Goal: Task Accomplishment & Management: Complete application form

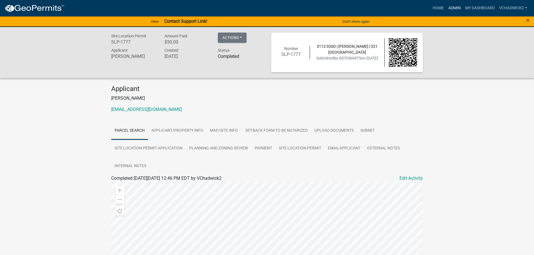
click at [451, 6] on link "Admin" at bounding box center [454, 8] width 17 height 11
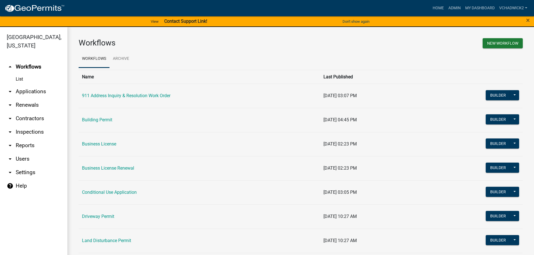
click at [19, 90] on link "arrow_drop_down Applications" at bounding box center [33, 91] width 67 height 13
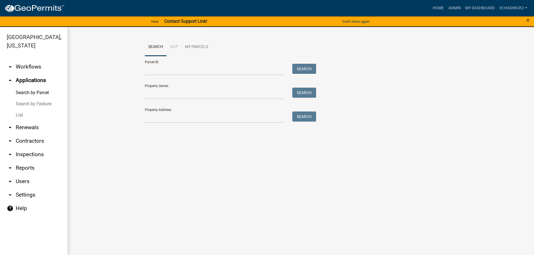
click at [19, 114] on link "List" at bounding box center [33, 114] width 67 height 11
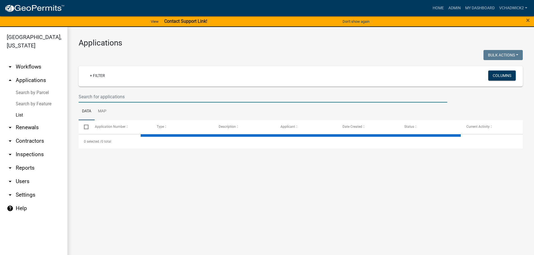
click at [150, 96] on input "text" at bounding box center [263, 97] width 368 height 12
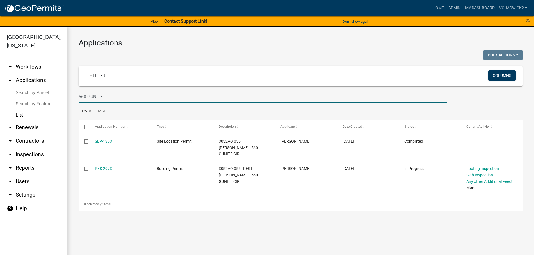
type input "560 GUNITE"
drag, startPoint x: 114, startPoint y: 98, endPoint x: -3, endPoint y: 78, distance: 118.1
click at [79, 91] on input "560 GUNITE" at bounding box center [263, 97] width 368 height 12
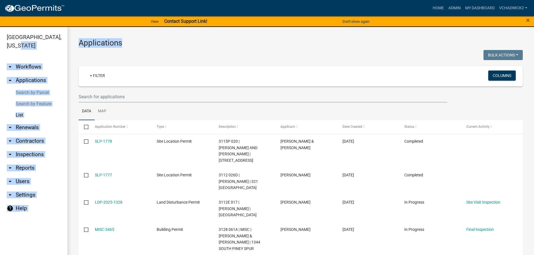
drag, startPoint x: 122, startPoint y: 43, endPoint x: 56, endPoint y: 44, distance: 65.9
click at [67, 43] on main "Applications Bulk Actions Void Expire Lock Withdraw + Filter Columns Data Map S…" at bounding box center [300, 144] width 466 height 234
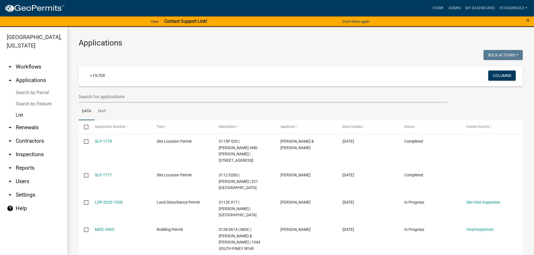
click at [133, 53] on div at bounding box center [187, 56] width 226 height 12
drag, startPoint x: 122, startPoint y: 42, endPoint x: 77, endPoint y: 40, distance: 44.6
click at [77, 40] on div "Applications Bulk Actions Void Expire Lock Withdraw + Filter Columns Data Map S…" at bounding box center [300, 245] width 466 height 437
click at [129, 47] on h3 "Applications" at bounding box center [301, 43] width 444 height 10
click at [88, 96] on input "text" at bounding box center [263, 97] width 368 height 12
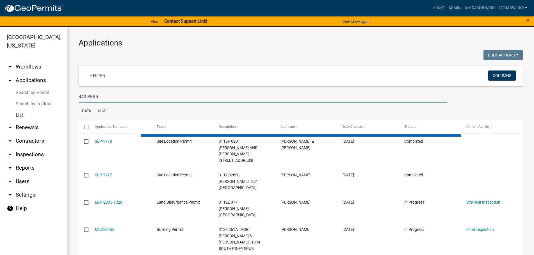
type input "443 BERRY"
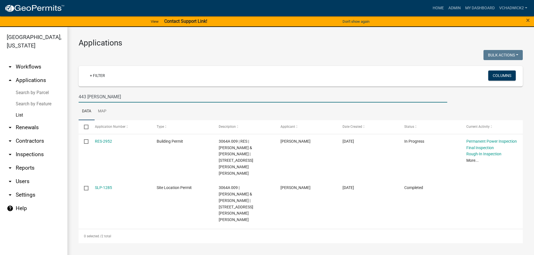
drag, startPoint x: 105, startPoint y: 96, endPoint x: -3, endPoint y: 91, distance: 107.3
click at [79, 91] on input "443 BERRY" at bounding box center [263, 97] width 368 height 12
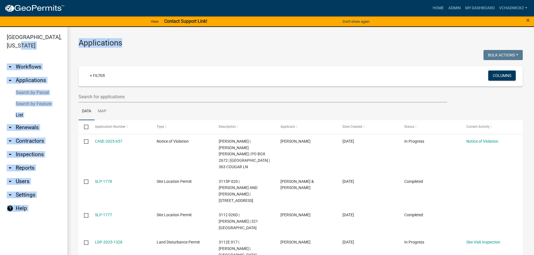
drag, startPoint x: 122, startPoint y: 43, endPoint x: 59, endPoint y: 44, distance: 63.1
click at [67, 44] on main "Applications Bulk Actions Void Expire Lock Withdraw + Filter Columns Data Map S…" at bounding box center [300, 144] width 466 height 234
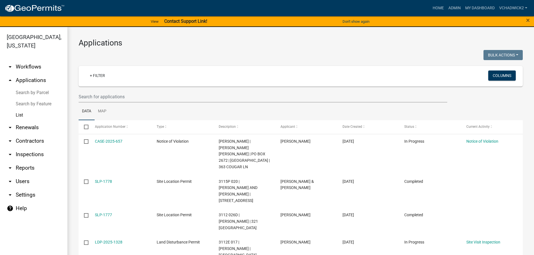
drag, startPoint x: 73, startPoint y: 53, endPoint x: 123, endPoint y: 36, distance: 52.2
click at [74, 53] on div "Applications Bulk Actions Void Expire Lock Withdraw + Filter Columns Data Map S…" at bounding box center [300, 248] width 466 height 443
click at [433, 6] on link "Home" at bounding box center [438, 8] width 16 height 11
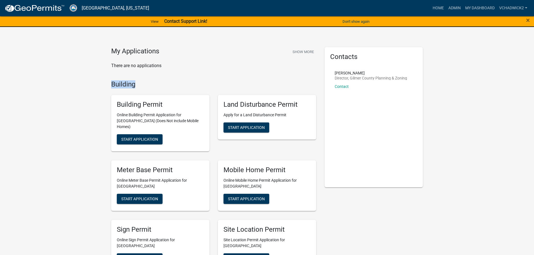
drag, startPoint x: 137, startPoint y: 85, endPoint x: 97, endPoint y: 86, distance: 39.8
click at [249, 128] on span "Start Application" at bounding box center [246, 127] width 37 height 4
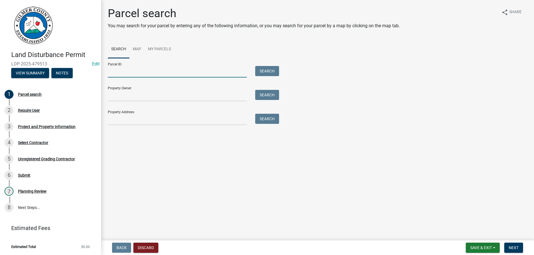
click at [137, 73] on input "Parcel ID:" at bounding box center [177, 72] width 139 height 12
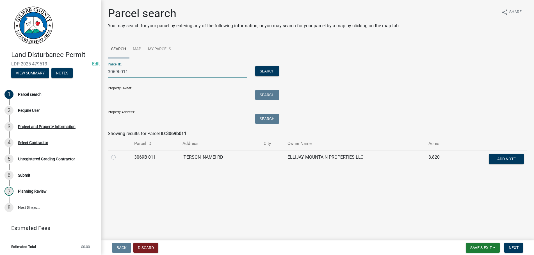
type input "3069b011"
click at [118, 154] on label at bounding box center [118, 154] width 0 height 0
click at [118, 157] on 011 "radio" at bounding box center [120, 156] width 4 height 4
radio 011 "true"
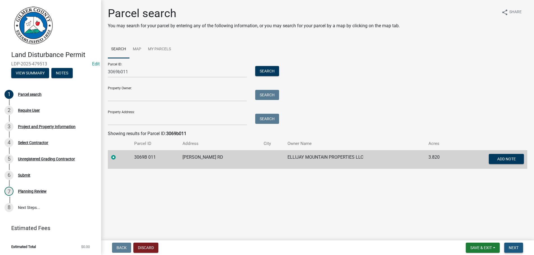
click at [509, 245] on button "Next" at bounding box center [513, 247] width 19 height 10
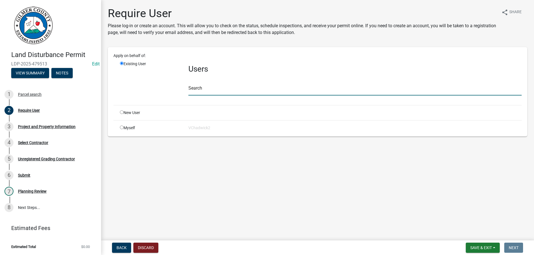
click at [210, 91] on input "text" at bounding box center [354, 90] width 333 height 12
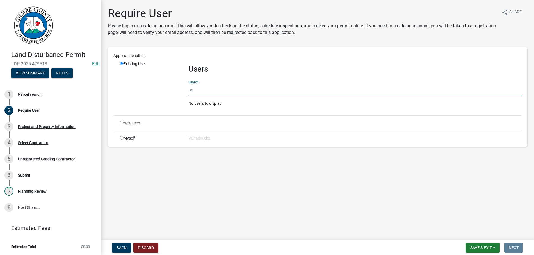
type input "a"
type input "BIAGIANTI"
click at [122, 123] on input "radio" at bounding box center [122, 123] width 4 height 4
radio input "true"
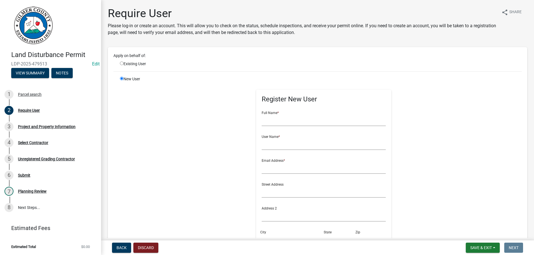
click at [122, 63] on input "radio" at bounding box center [122, 63] width 4 height 4
radio input "true"
radio input "false"
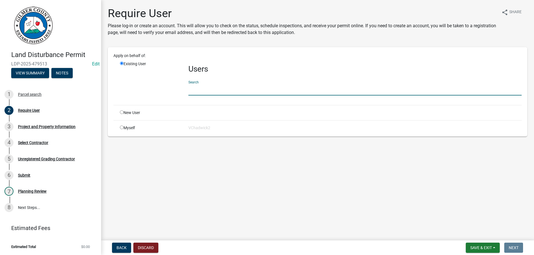
click at [201, 91] on input "text" at bounding box center [354, 90] width 333 height 12
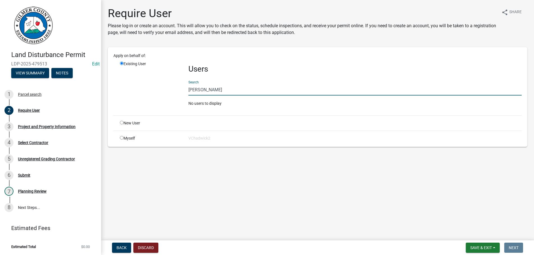
type input "ASHLEE B"
click at [123, 123] on input "radio" at bounding box center [122, 123] width 4 height 4
radio input "true"
radio input "false"
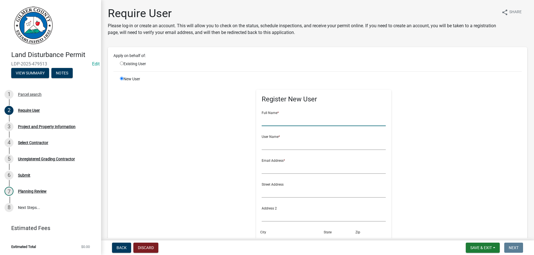
click at [275, 115] on input "text" at bounding box center [323, 120] width 124 height 12
type input "[PERSON_NAME]"
type input "UNKNOWN@U.COM"
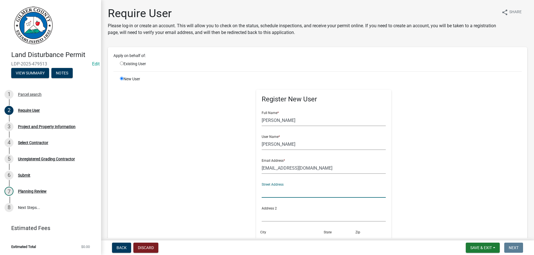
scroll to position [128, 0]
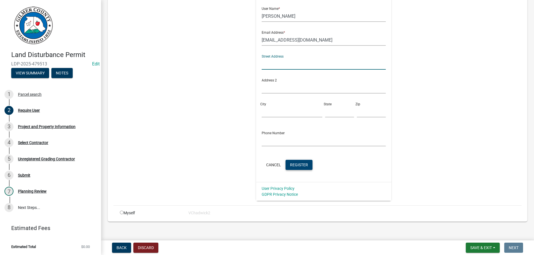
click at [299, 162] on button "Register" at bounding box center [298, 165] width 27 height 10
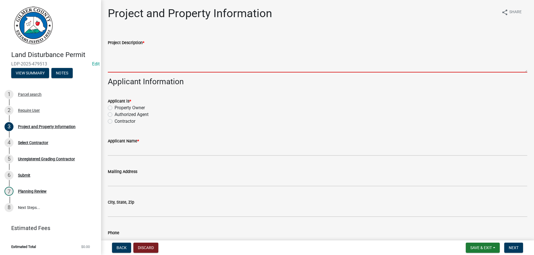
click at [169, 60] on textarea "Project Description *" at bounding box center [317, 59] width 419 height 26
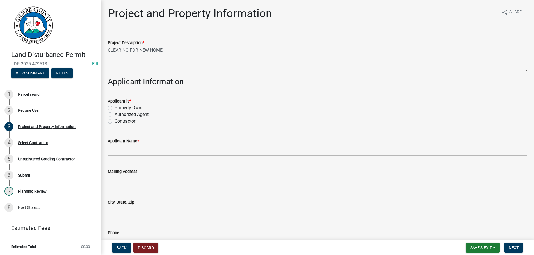
type textarea "CLEARING FOR NEW HOME"
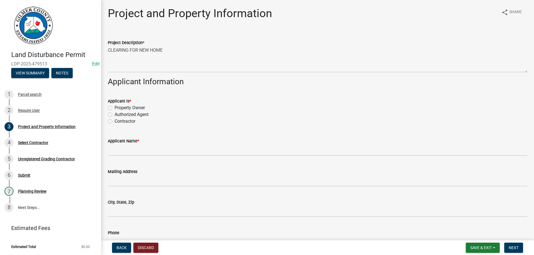
click at [114, 111] on input "Authorized Agent" at bounding box center [116, 113] width 4 height 4
radio input "true"
click at [114, 118] on input "Contractor" at bounding box center [116, 120] width 4 height 4
radio input "true"
click at [114, 118] on input "Contractor" at bounding box center [116, 120] width 4 height 4
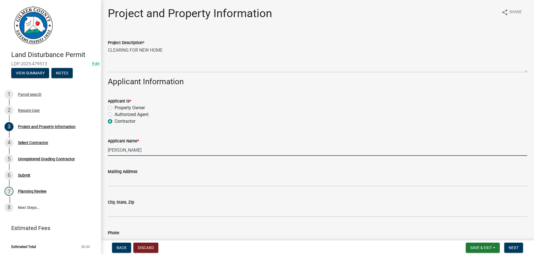
type input "[PERSON_NAME]"
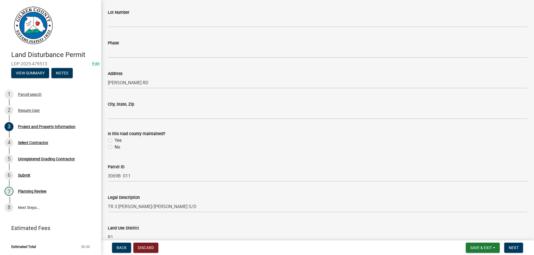
scroll to position [442, 0]
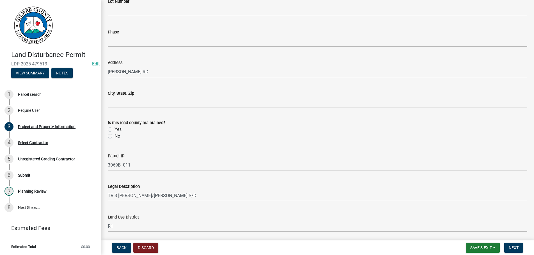
type input "706-889-5290"
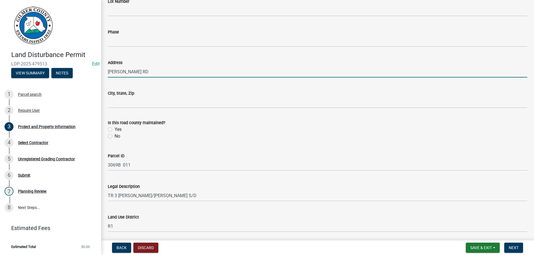
click at [109, 72] on input "WENDY HILL RD" at bounding box center [317, 72] width 419 height 12
type input "144 WENDY HILL RD"
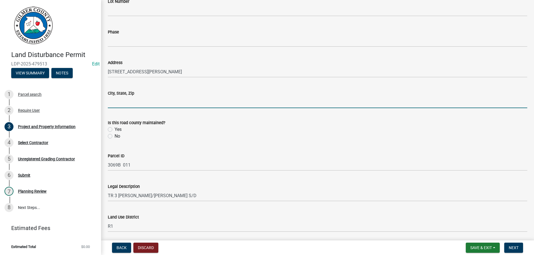
type input "E"
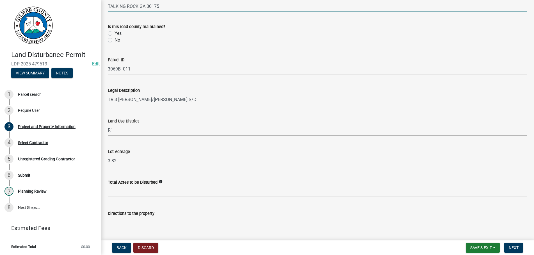
scroll to position [666, 0]
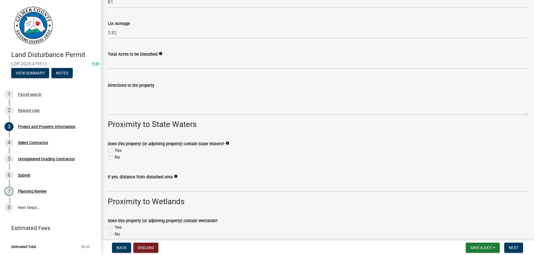
type input "TALKING ROCK GA 30175"
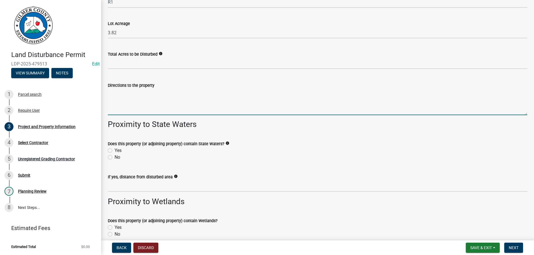
click at [148, 106] on textarea "Directions to the property" at bounding box center [317, 102] width 419 height 26
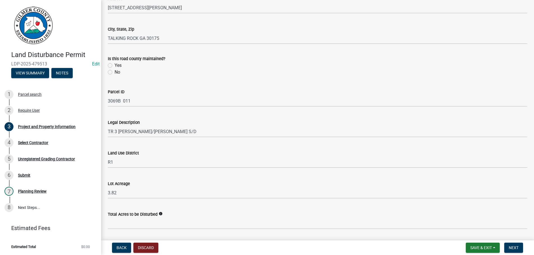
type textarea "YUKON RD - RT ON JOHN CALL RD - RT ON WENDY HILL R"
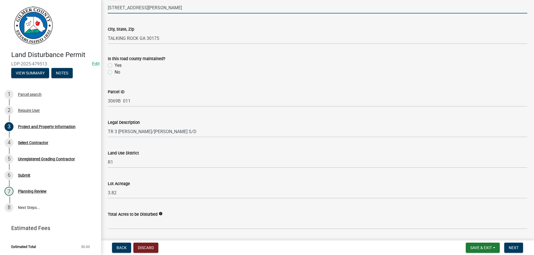
click at [115, 6] on input "144 WENDY HILL RD" at bounding box center [317, 8] width 419 height 12
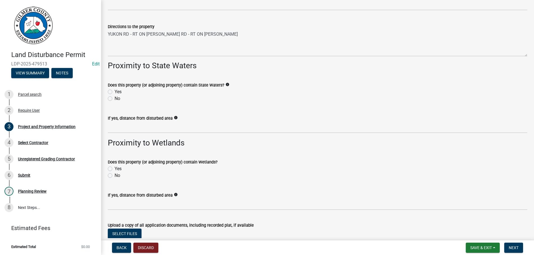
scroll to position [669, 0]
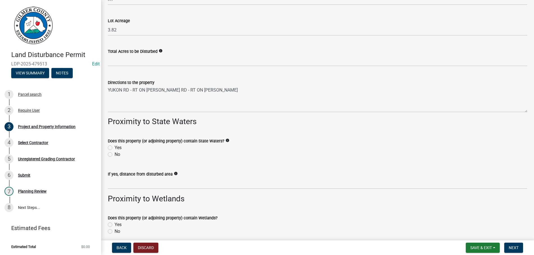
type input "152 WENDY HILL RD"
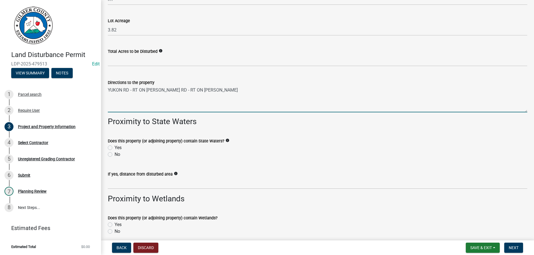
click at [238, 90] on textarea "YUKON RD - RT ON JOHN CALL RD - RT ON WENDY HILL R" at bounding box center [317, 99] width 419 height 26
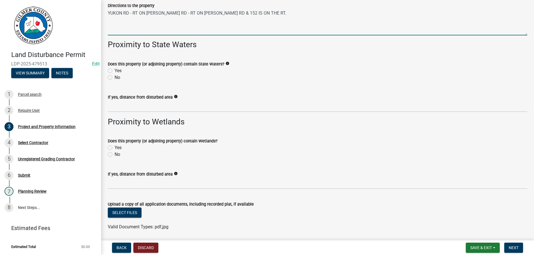
scroll to position [765, 0]
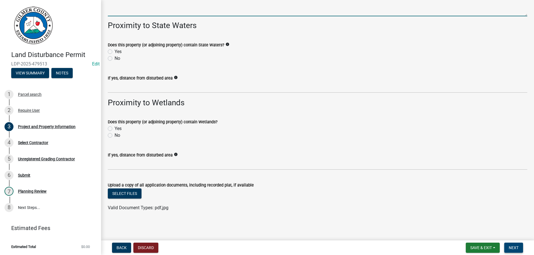
type textarea "YUKON RD - RT ON JOHN CALL RD - RT ON WENDY HILL RD & 152 IS ON THE RT."
click at [508, 246] on span "Next" at bounding box center [513, 247] width 10 height 4
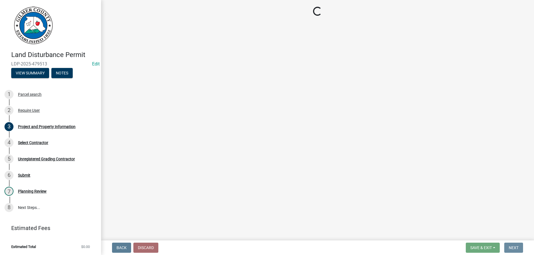
scroll to position [0, 0]
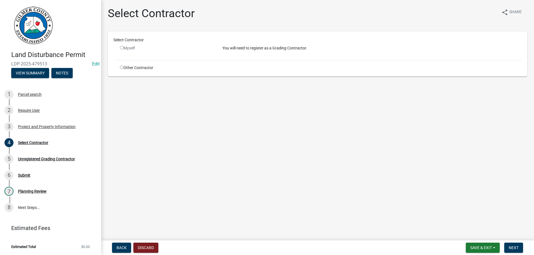
click at [120, 67] on input "radio" at bounding box center [122, 67] width 4 height 4
radio input "true"
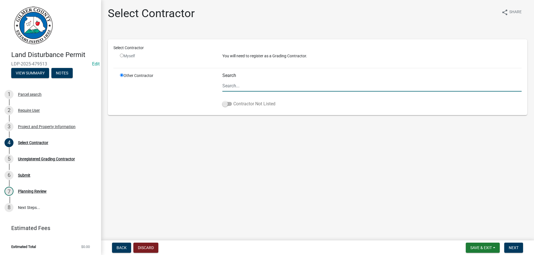
click at [229, 104] on span at bounding box center [227, 104] width 10 height 4
click at [233, 100] on input "Contractor Not Listed" at bounding box center [233, 100] width 0 height 0
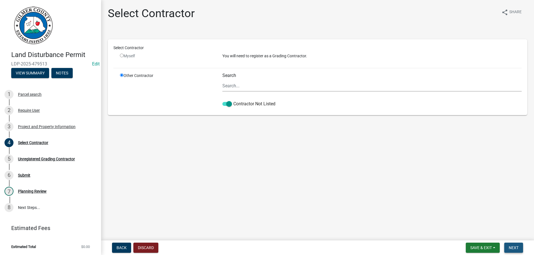
click at [512, 247] on span "Next" at bounding box center [513, 247] width 10 height 4
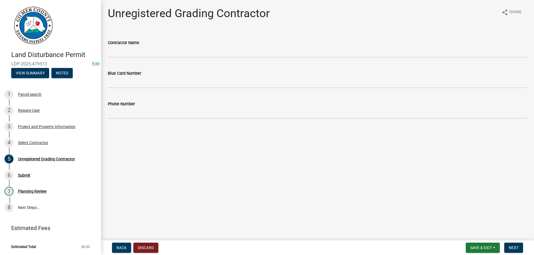
click at [158, 44] on div "Contractor Name" at bounding box center [317, 42] width 419 height 7
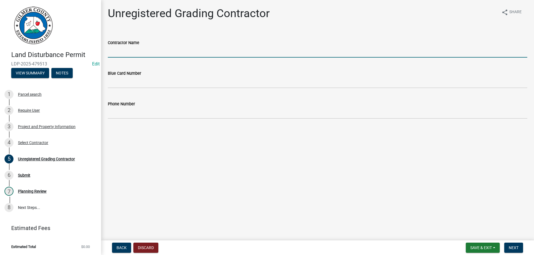
click at [156, 51] on input "Contractor Name" at bounding box center [317, 52] width 419 height 12
type input "JOHN REECE"
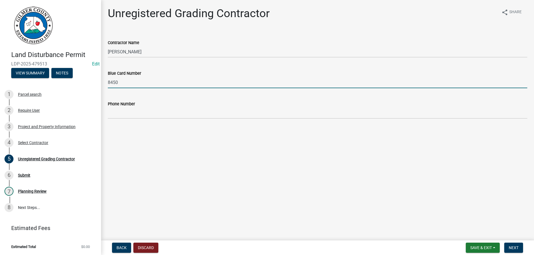
type input "8450"
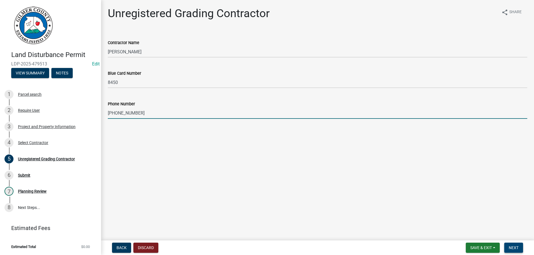
type input "706-889-0291"
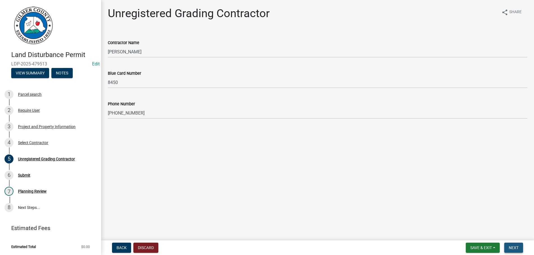
click at [513, 248] on span "Next" at bounding box center [513, 247] width 10 height 4
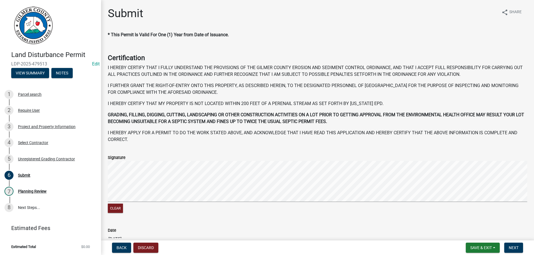
scroll to position [58, 0]
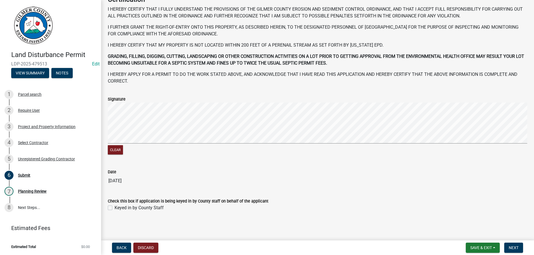
click at [114, 208] on label "Keyed in by County Staff" at bounding box center [138, 207] width 49 height 7
click at [114, 208] on input "Keyed in by County Staff" at bounding box center [116, 206] width 4 height 4
checkbox input "true"
click at [510, 245] on button "Next" at bounding box center [513, 247] width 19 height 10
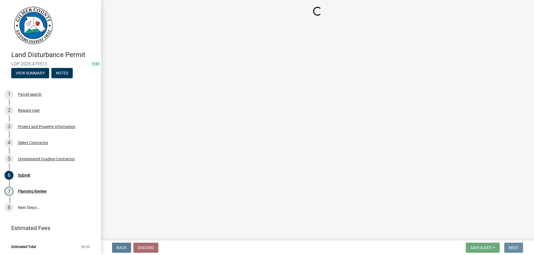
scroll to position [0, 0]
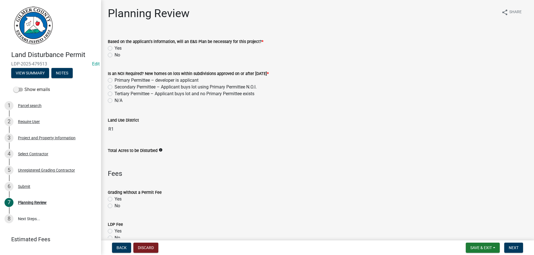
click at [114, 231] on label "Yes" at bounding box center [117, 230] width 7 height 7
click at [114, 231] on input "Yes" at bounding box center [116, 229] width 4 height 4
radio input "true"
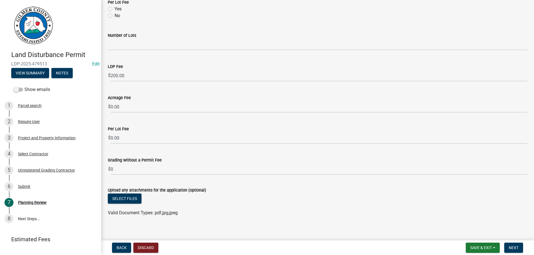
scroll to position [291, 0]
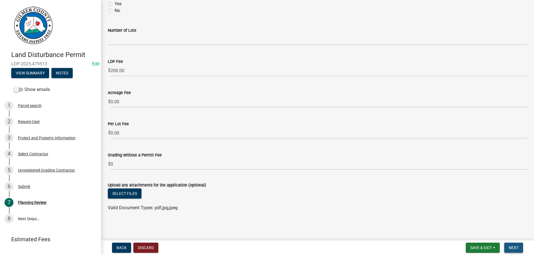
click at [510, 247] on span "Next" at bounding box center [513, 247] width 10 height 4
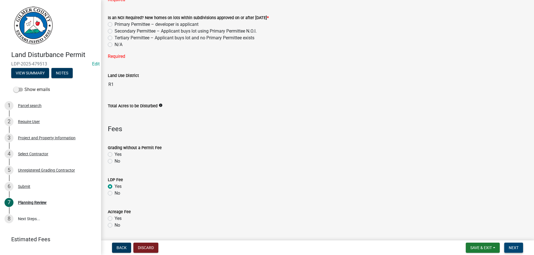
scroll to position [58, 0]
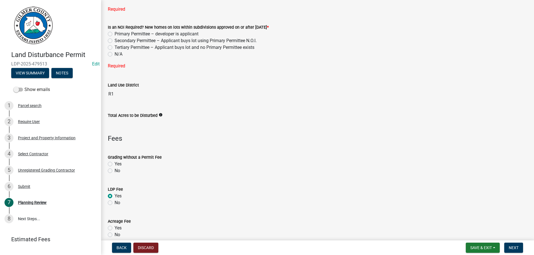
click at [114, 54] on label "N/A" at bounding box center [118, 54] width 8 height 7
click at [114, 54] on input "N/A" at bounding box center [116, 53] width 4 height 4
radio input "true"
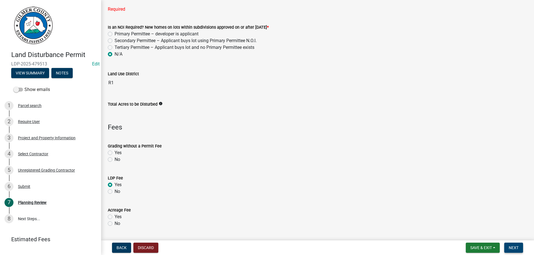
click at [510, 246] on span "Next" at bounding box center [513, 247] width 10 height 4
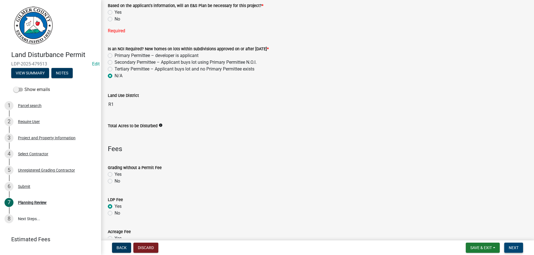
scroll to position [26, 0]
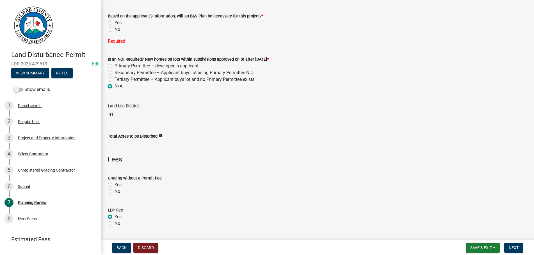
click at [114, 29] on label "No" at bounding box center [117, 29] width 6 height 7
click at [114, 29] on input "No" at bounding box center [116, 28] width 4 height 4
radio input "true"
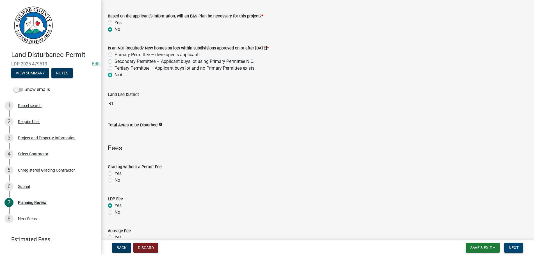
click at [513, 246] on span "Next" at bounding box center [513, 247] width 10 height 4
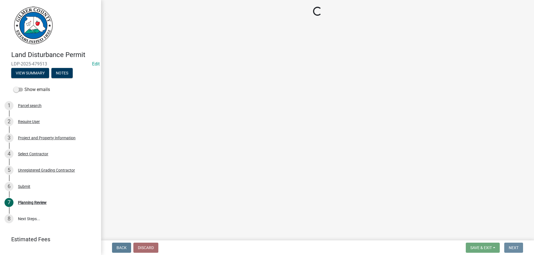
scroll to position [0, 0]
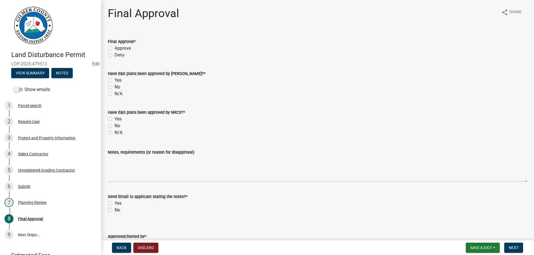
click at [110, 46] on div "Approve" at bounding box center [317, 48] width 419 height 7
click at [114, 47] on label "Approve" at bounding box center [122, 48] width 16 height 7
click at [114, 47] on input "Approve" at bounding box center [116, 47] width 4 height 4
radio input "true"
click at [114, 94] on label "N/A" at bounding box center [118, 93] width 8 height 7
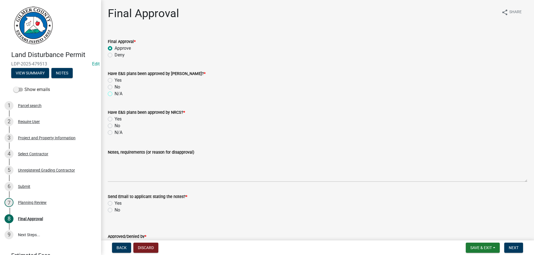
click at [114, 94] on input "N/A" at bounding box center [116, 92] width 4 height 4
radio input "true"
click at [114, 132] on label "N/A" at bounding box center [118, 132] width 8 height 7
click at [114, 132] on input "N/A" at bounding box center [116, 131] width 4 height 4
radio input "true"
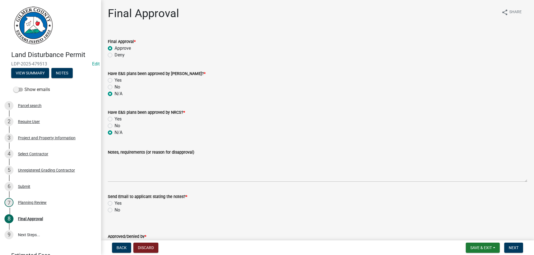
scroll to position [40, 0]
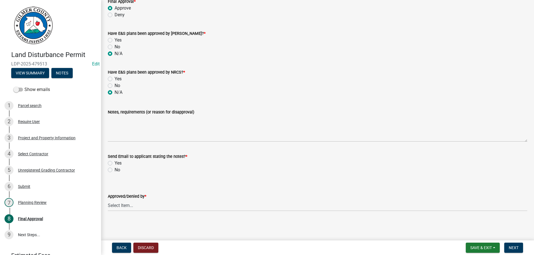
click at [114, 171] on label "No" at bounding box center [117, 169] width 6 height 7
click at [114, 170] on input "No" at bounding box center [116, 168] width 4 height 4
radio input "true"
select select "b44f7338-8171-40f4-83dd-b8ba3065c966"
click at [513, 247] on span "Next" at bounding box center [513, 247] width 10 height 4
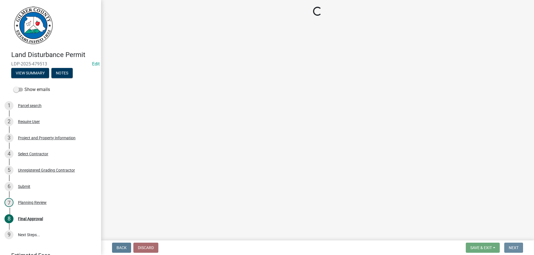
scroll to position [0, 0]
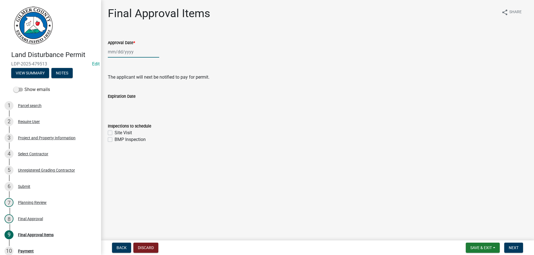
select select "9"
select select "2025"
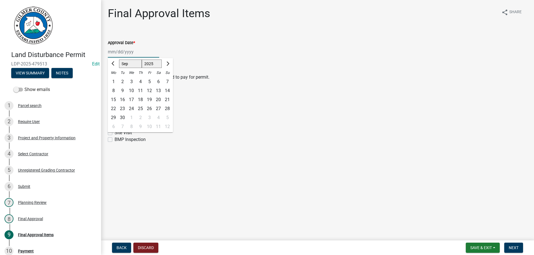
click at [142, 54] on input "Approval Date *" at bounding box center [133, 52] width 51 height 12
type input "[DATE]"
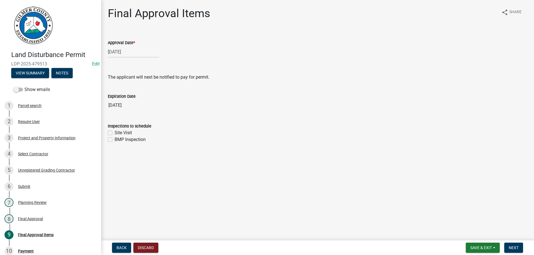
click at [114, 133] on label "Site Visit" at bounding box center [122, 132] width 17 height 7
click at [114, 133] on input "Site Visit" at bounding box center [116, 131] width 4 height 4
checkbox input "true"
checkbox input "false"
click at [507, 247] on button "Next" at bounding box center [513, 247] width 19 height 10
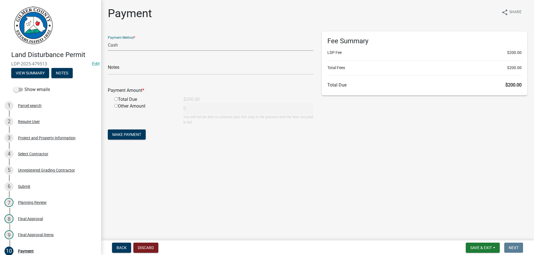
click at [108, 39] on select "Credit Card POS Check Cash" at bounding box center [210, 45] width 205 height 12
select select "1: 0"
click option "Check" at bounding box center [0, 0] width 0 height 0
click at [129, 67] on input "text" at bounding box center [210, 69] width 205 height 12
type input "1264"
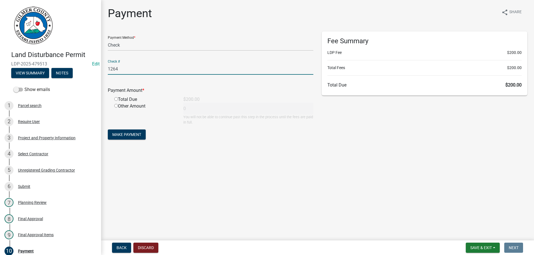
click at [116, 100] on input "radio" at bounding box center [116, 99] width 4 height 4
radio input "true"
type input "200"
click at [128, 137] on button "Make Payment" at bounding box center [127, 134] width 38 height 10
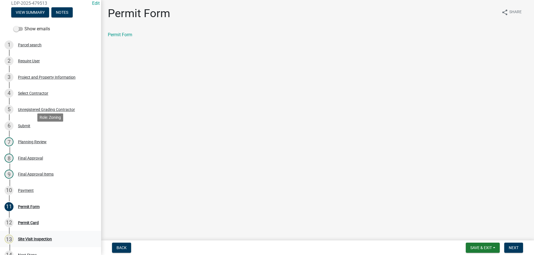
scroll to position [86, 0]
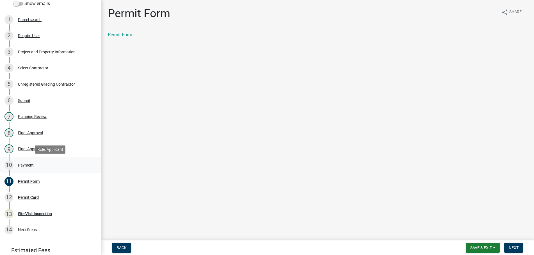
click at [19, 163] on div "Payment" at bounding box center [26, 165] width 16 height 4
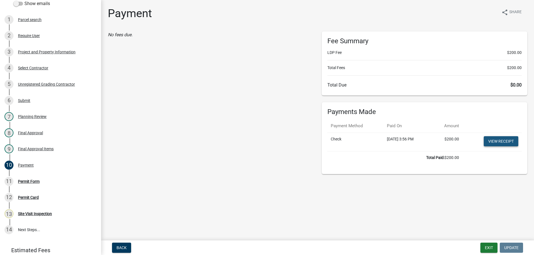
click at [502, 141] on link "View receipt" at bounding box center [500, 141] width 35 height 10
click at [26, 178] on div "11 Permit Form" at bounding box center [48, 181] width 88 height 9
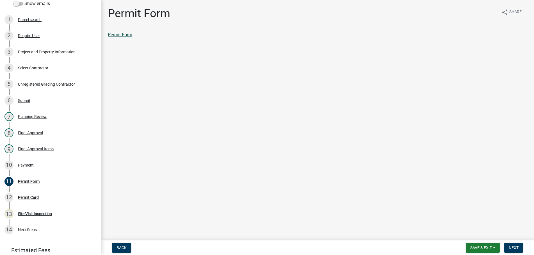
click at [125, 37] on link "Permit Form" at bounding box center [120, 34] width 24 height 5
click at [516, 247] on span "Next" at bounding box center [513, 247] width 10 height 4
click at [120, 36] on link "Permit Card" at bounding box center [119, 34] width 23 height 5
click at [519, 245] on button "Next" at bounding box center [513, 247] width 19 height 10
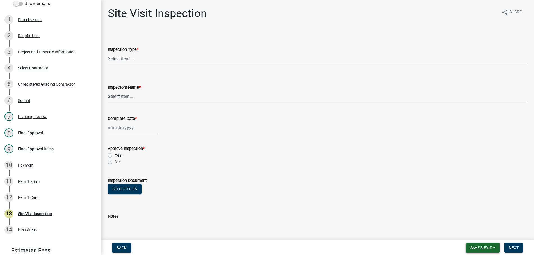
click at [486, 248] on span "Save & Exit" at bounding box center [481, 247] width 22 height 4
click at [472, 232] on button "Save & Exit" at bounding box center [476, 232] width 45 height 13
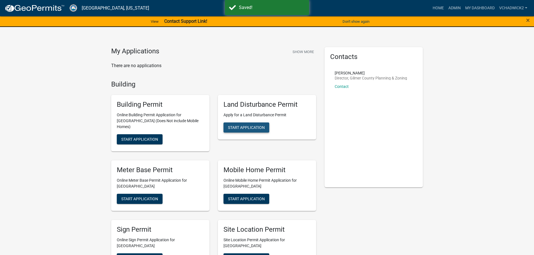
click at [244, 127] on span "Start Application" at bounding box center [246, 127] width 37 height 4
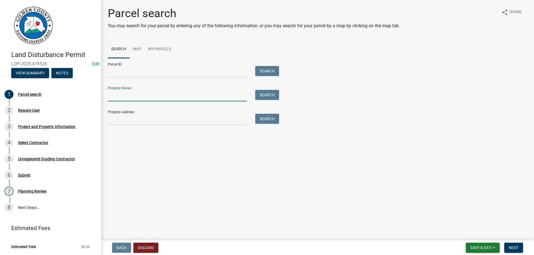
click at [123, 96] on input "Property Owner:" at bounding box center [177, 96] width 139 height 12
type input "3069B011"
drag, startPoint x: 134, startPoint y: 96, endPoint x: 50, endPoint y: 94, distance: 83.6
click at [108, 93] on input "3069B011" at bounding box center [177, 96] width 139 height 12
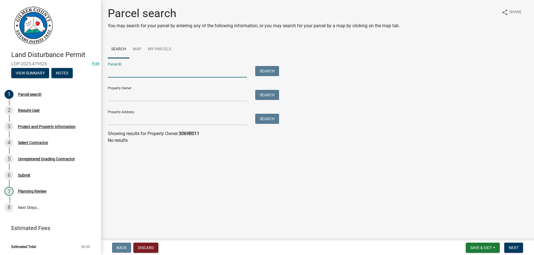
click at [118, 70] on input "Parcel ID:" at bounding box center [177, 72] width 139 height 12
paste input "3069B011"
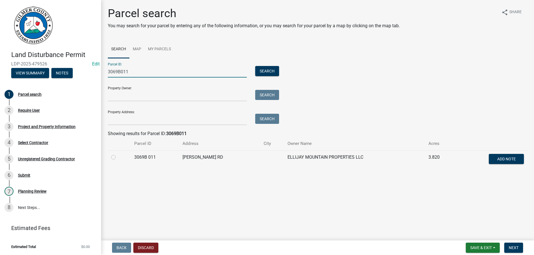
type input "3069B011"
click at [118, 154] on label at bounding box center [118, 154] width 0 height 0
click at [118, 157] on 011 "radio" at bounding box center [120, 156] width 4 height 4
radio 011 "true"
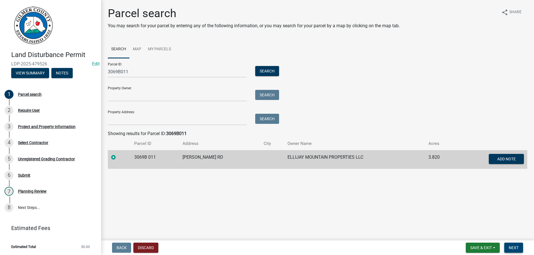
click at [511, 245] on button "Next" at bounding box center [513, 247] width 19 height 10
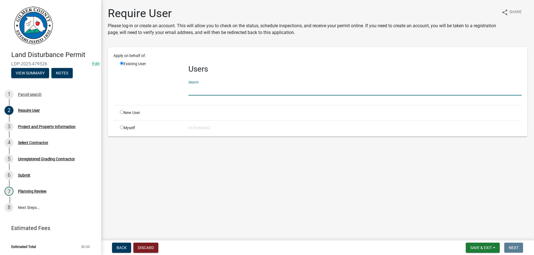
click at [221, 90] on input "text" at bounding box center [354, 90] width 333 height 12
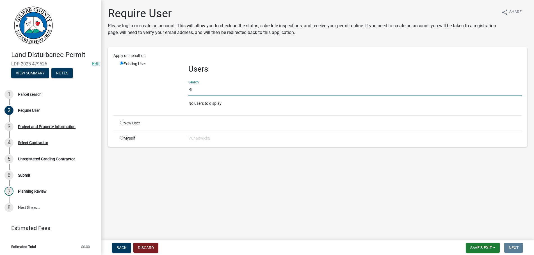
type input "B"
type input "A"
type input "B"
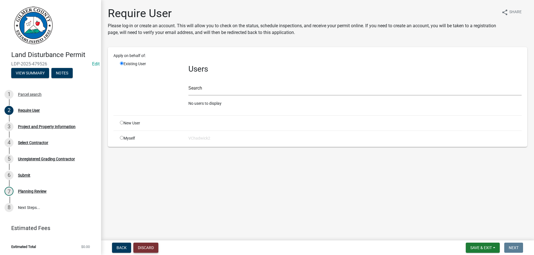
click at [141, 249] on button "Discard" at bounding box center [145, 247] width 25 height 10
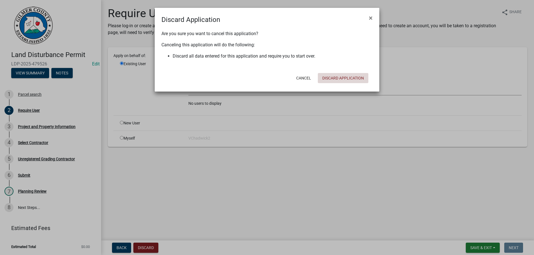
click at [352, 78] on button "Discard Application" at bounding box center [343, 78] width 50 height 10
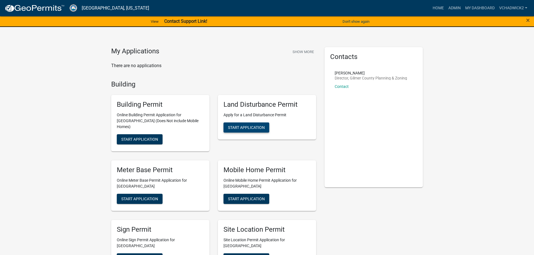
click at [244, 125] on button "Start Application" at bounding box center [246, 127] width 46 height 10
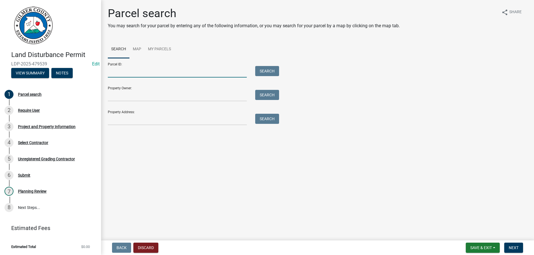
click at [120, 72] on input "Parcel ID:" at bounding box center [177, 72] width 139 height 12
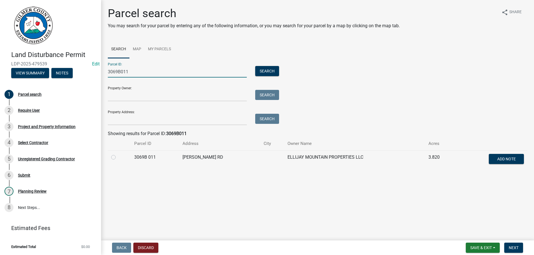
type input "3069B011"
click at [118, 154] on label at bounding box center [118, 154] width 0 height 0
click at [118, 156] on 011 "radio" at bounding box center [120, 156] width 4 height 4
radio 011 "true"
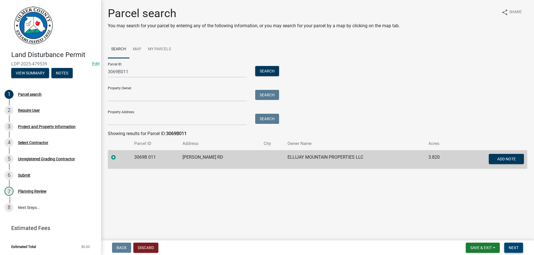
click at [508, 245] on button "Next" at bounding box center [513, 247] width 19 height 10
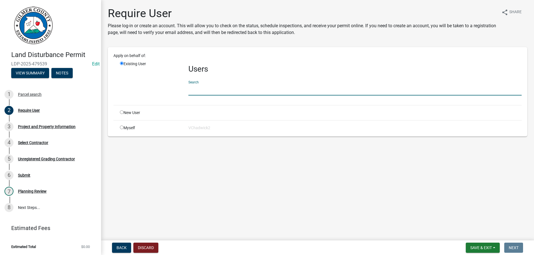
click at [200, 90] on input "text" at bounding box center [354, 90] width 333 height 12
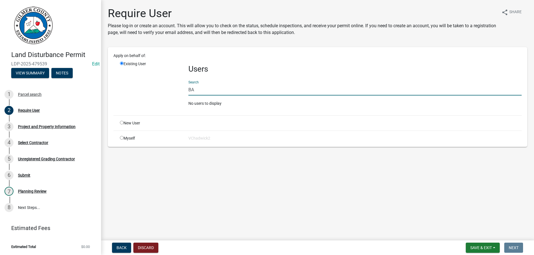
type input "B"
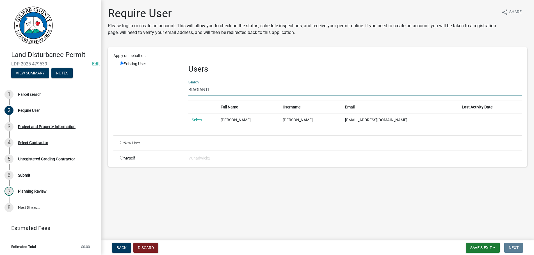
type input "BIAGIANTI"
click at [121, 143] on input "radio" at bounding box center [122, 143] width 4 height 4
radio input "true"
radio input "false"
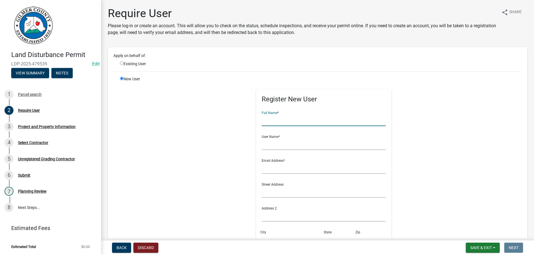
click at [272, 118] on input "text" at bounding box center [323, 120] width 124 height 12
type input "[PERSON_NAME]"
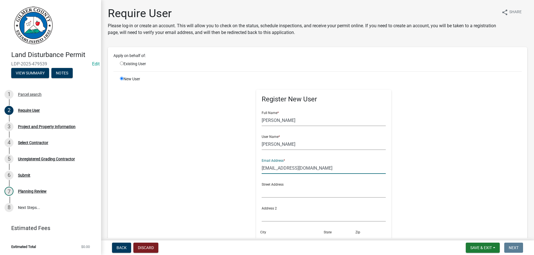
type input "UNKNOWN@U.COM"
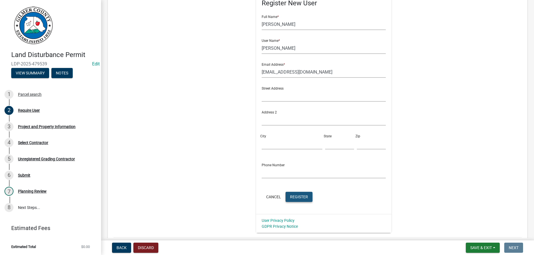
click at [305, 196] on span "Register" at bounding box center [299, 196] width 18 height 4
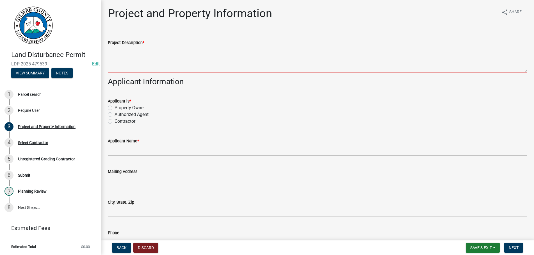
click at [130, 60] on textarea "Project Description *" at bounding box center [317, 59] width 419 height 26
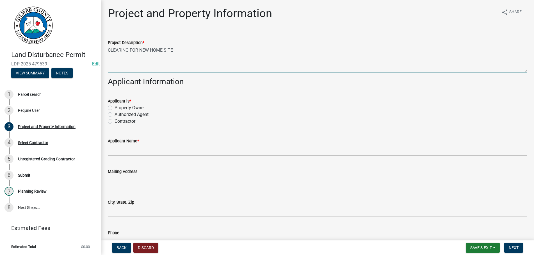
type textarea "CLEARING FOR NEW HOME SITE"
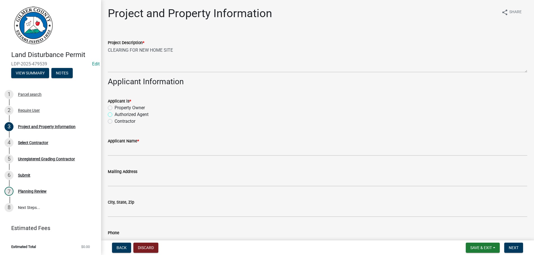
click at [114, 111] on input "Authorized Agent" at bounding box center [116, 113] width 4 height 4
radio input "true"
click at [114, 111] on input "Authorized Agent" at bounding box center [116, 113] width 4 height 4
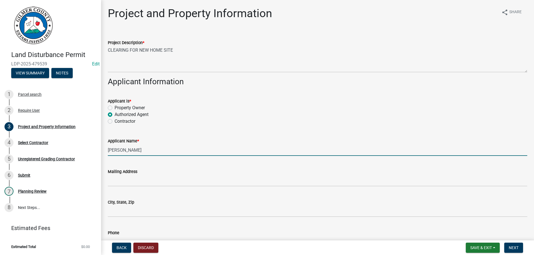
type input "[PERSON_NAME]"
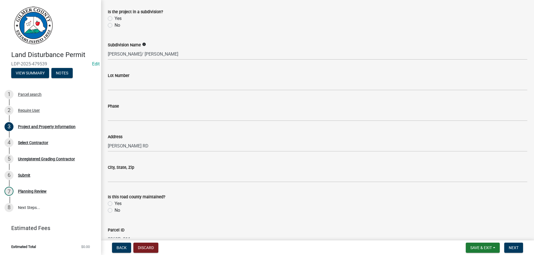
scroll to position [378, 0]
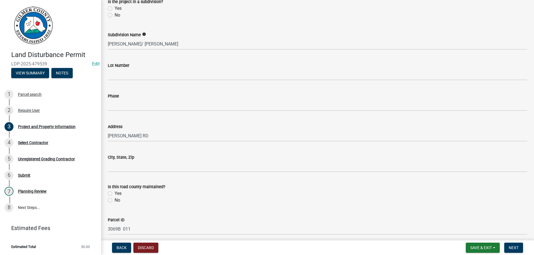
type input "706-889-5290"
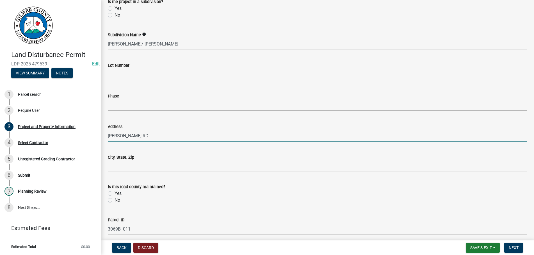
click at [108, 134] on input "WENDY HILL RD" at bounding box center [317, 136] width 419 height 12
type input "144 WENDY HILL RD"
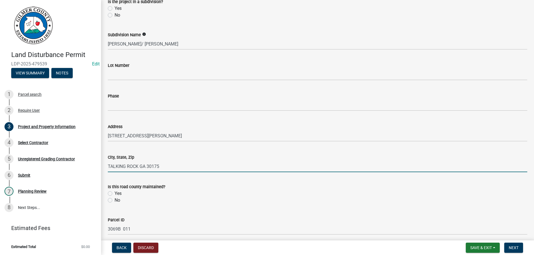
type input "TALKING ROCK GA 30175"
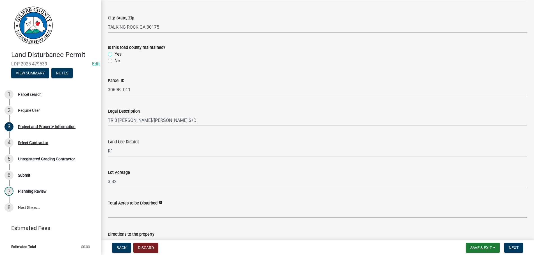
scroll to position [570, 0]
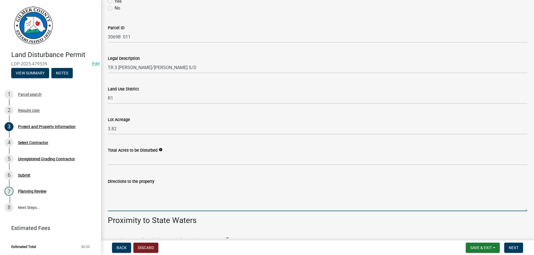
click at [172, 199] on textarea "Directions to the property" at bounding box center [317, 198] width 419 height 26
type textarea "Y"
paste textarea "YUKON RD - RT ON JOHN CALL RD - RT ON WENDY HILL RD & 152 IS ON THE RT."
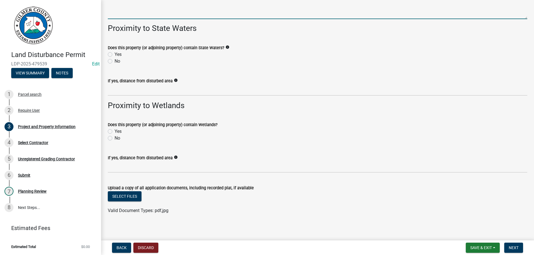
scroll to position [765, 0]
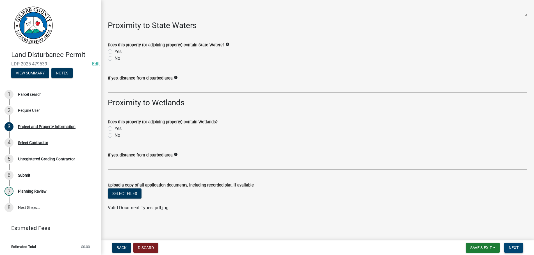
type textarea "YUKON RD - RT ON JOHN CALL RD - RT ON WENDY HILL RD & 144 IS ON THE RT."
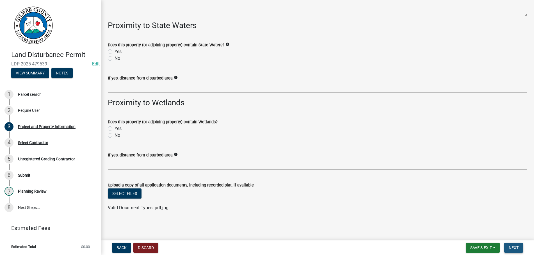
click at [510, 247] on span "Next" at bounding box center [513, 247] width 10 height 4
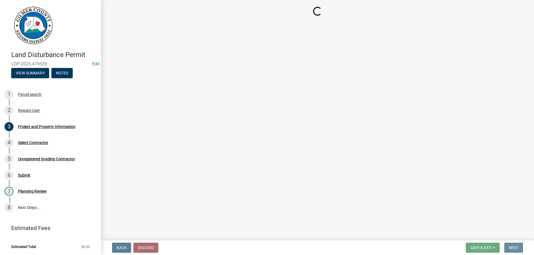
scroll to position [0, 0]
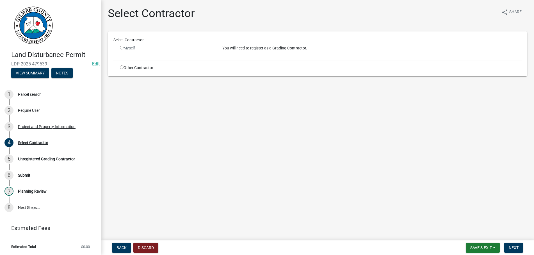
click at [121, 68] on input "radio" at bounding box center [122, 67] width 4 height 4
radio input "true"
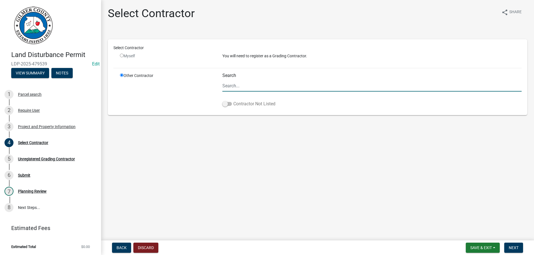
click at [228, 105] on span at bounding box center [227, 104] width 10 height 4
click at [233, 100] on input "Contractor Not Listed" at bounding box center [233, 100] width 0 height 0
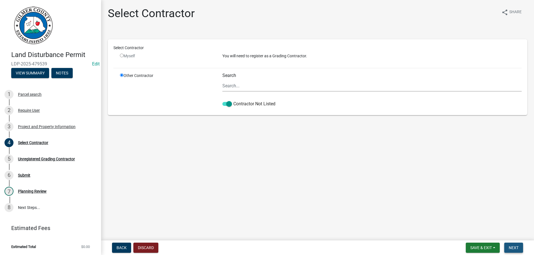
click at [514, 247] on span "Next" at bounding box center [513, 247] width 10 height 4
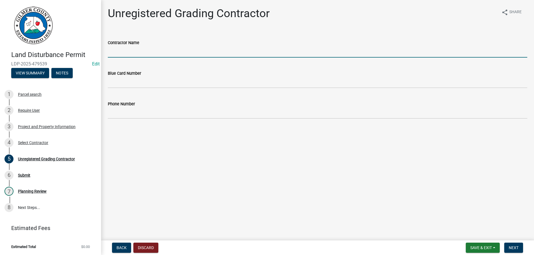
click at [142, 53] on input "Contractor Name" at bounding box center [317, 52] width 419 height 12
type input "JOHN REECE"
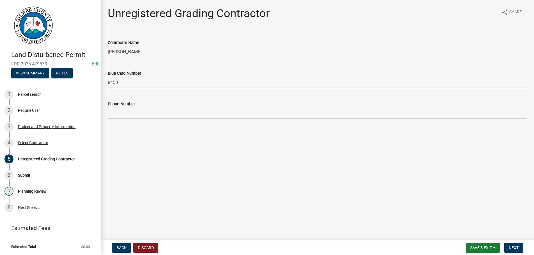
type input "8450"
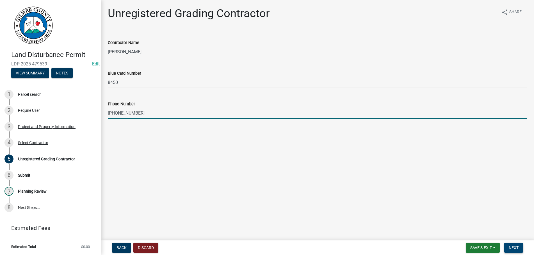
type input "706-889-0291"
click at [516, 246] on span "Next" at bounding box center [513, 247] width 10 height 4
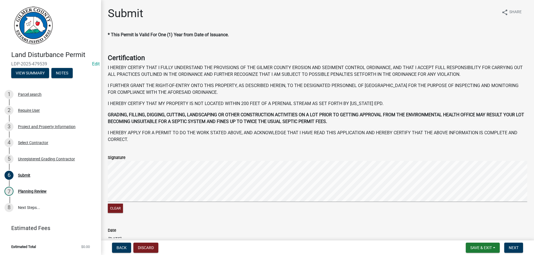
scroll to position [58, 0]
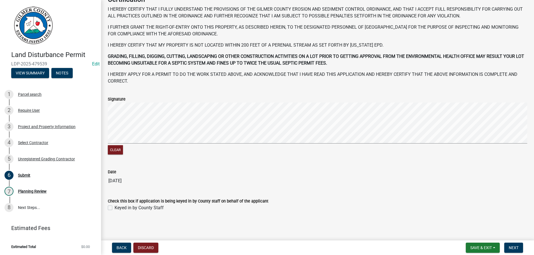
click at [114, 207] on label "Keyed in by County Staff" at bounding box center [138, 207] width 49 height 7
click at [114, 207] on input "Keyed in by County Staff" at bounding box center [116, 206] width 4 height 4
checkbox input "true"
click at [517, 245] on button "Next" at bounding box center [513, 247] width 19 height 10
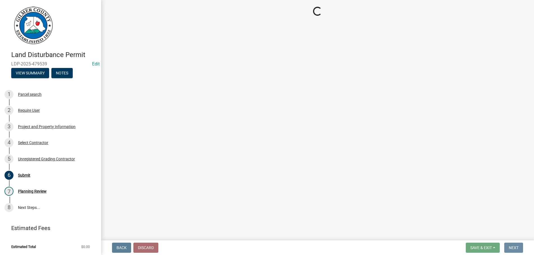
scroll to position [0, 0]
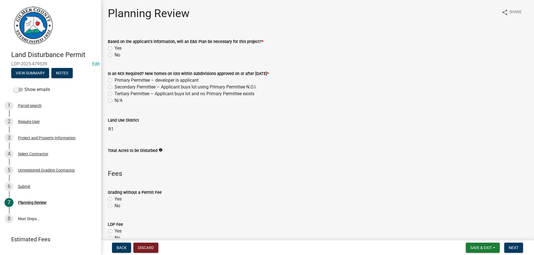
click at [114, 54] on label "No" at bounding box center [117, 55] width 6 height 7
click at [114, 54] on input "No" at bounding box center [116, 54] width 4 height 4
radio input "true"
click at [114, 101] on label "N/A" at bounding box center [118, 100] width 8 height 7
click at [114, 101] on input "N/A" at bounding box center [116, 99] width 4 height 4
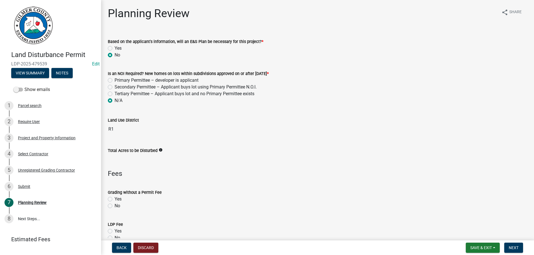
radio input "true"
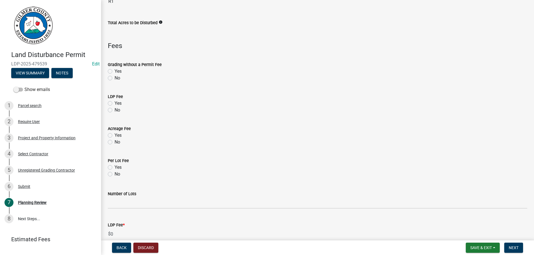
scroll to position [128, 0]
click at [114, 102] on label "Yes" at bounding box center [117, 103] width 7 height 7
click at [114, 102] on input "Yes" at bounding box center [116, 102] width 4 height 4
radio input "true"
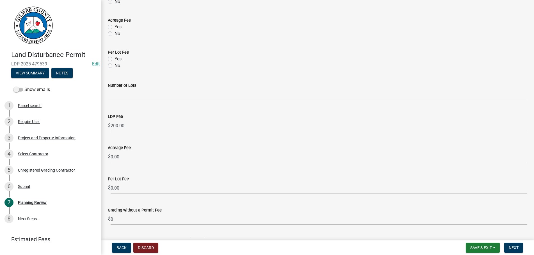
scroll to position [227, 0]
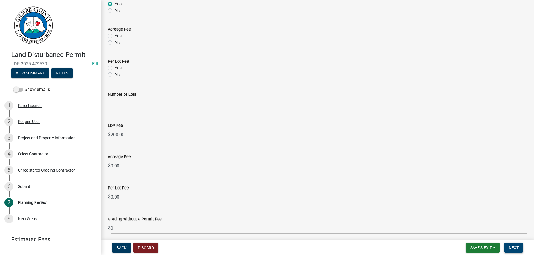
click at [511, 248] on span "Next" at bounding box center [513, 247] width 10 height 4
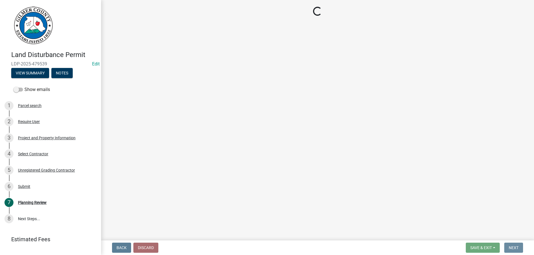
scroll to position [0, 0]
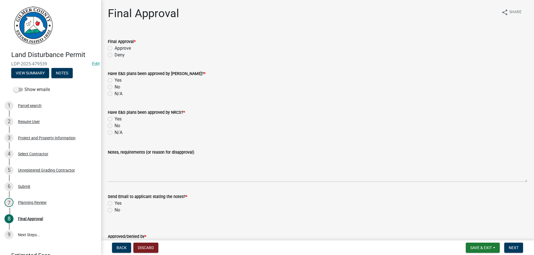
click at [114, 47] on label "Approve" at bounding box center [122, 48] width 16 height 7
click at [114, 47] on input "Approve" at bounding box center [116, 47] width 4 height 4
radio input "true"
click at [114, 94] on label "N/A" at bounding box center [118, 93] width 8 height 7
click at [114, 94] on input "N/A" at bounding box center [116, 92] width 4 height 4
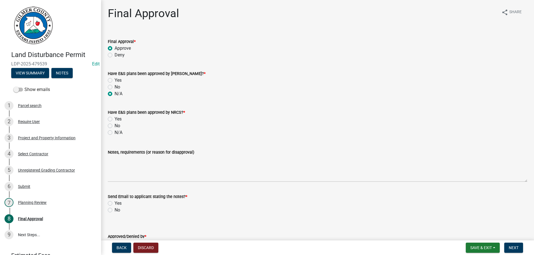
radio input "true"
click at [114, 132] on label "N/A" at bounding box center [118, 132] width 8 height 7
click at [114, 132] on input "N/A" at bounding box center [116, 131] width 4 height 4
radio input "true"
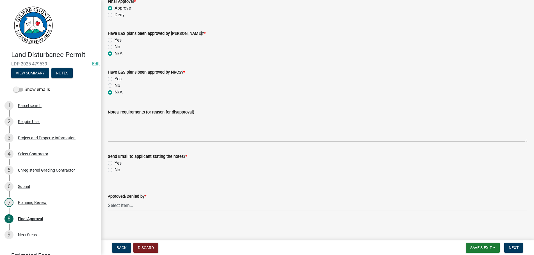
click at [114, 170] on label "No" at bounding box center [117, 169] width 6 height 7
click at [114, 170] on input "No" at bounding box center [116, 168] width 4 height 4
radio input "true"
select select "b44f7338-8171-40f4-83dd-b8ba3065c966"
click at [518, 245] on button "Next" at bounding box center [513, 247] width 19 height 10
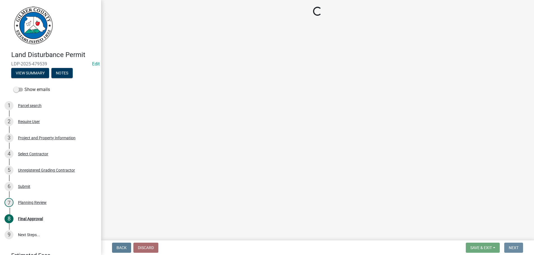
scroll to position [0, 0]
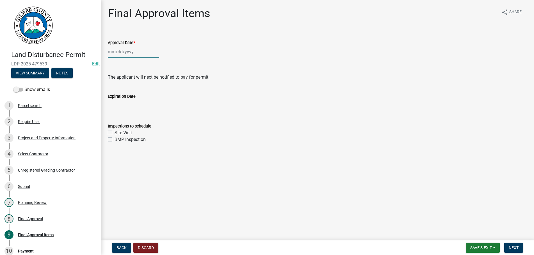
select select "9"
select select "2025"
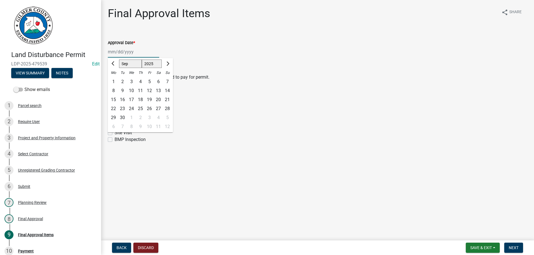
click at [138, 52] on input "Approval Date *" at bounding box center [133, 52] width 51 height 12
type input "[DATE]"
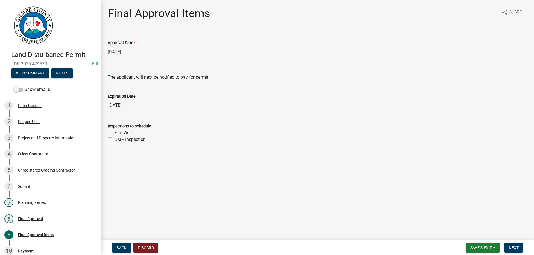
click at [112, 131] on div "Site Visit" at bounding box center [317, 132] width 419 height 7
click at [114, 133] on label "Site Visit" at bounding box center [122, 132] width 17 height 7
click at [114, 133] on input "Site Visit" at bounding box center [116, 131] width 4 height 4
checkbox input "true"
checkbox input "false"
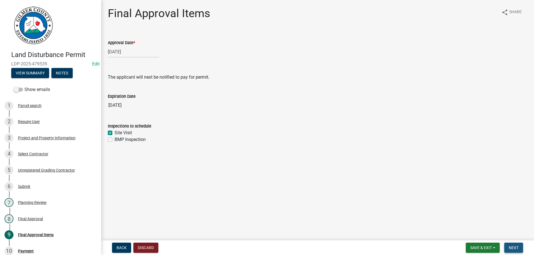
click at [512, 244] on button "Next" at bounding box center [513, 247] width 19 height 10
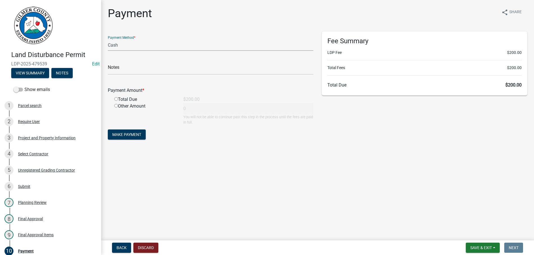
click at [108, 39] on select "Credit Card POS Check Cash" at bounding box center [210, 45] width 205 height 12
select select "1: 0"
click option "Check" at bounding box center [0, 0] width 0 height 0
click at [135, 67] on input "text" at bounding box center [210, 69] width 205 height 12
type input "1265"
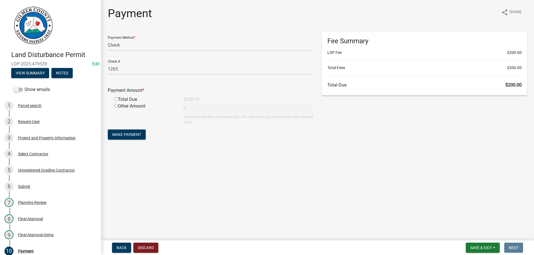
click at [114, 97] on input "radio" at bounding box center [116, 99] width 4 height 4
radio input "true"
type input "200"
click at [108, 129] on button "Make Payment" at bounding box center [127, 134] width 38 height 10
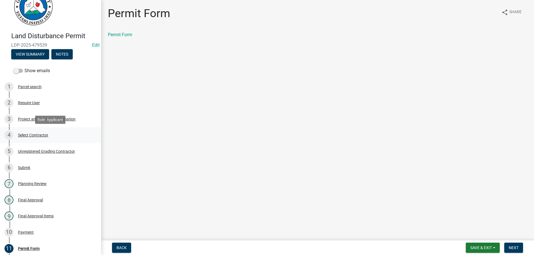
scroll to position [29, 0]
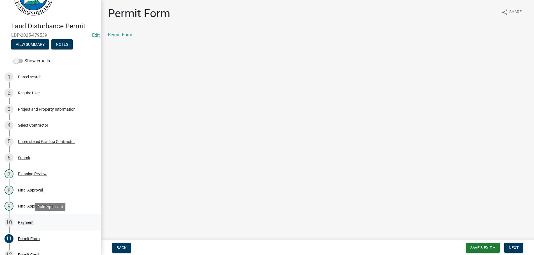
click at [27, 221] on div "Payment" at bounding box center [26, 222] width 16 height 4
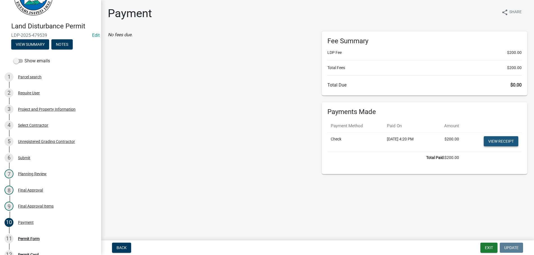
click at [498, 141] on link "View receipt" at bounding box center [500, 141] width 35 height 10
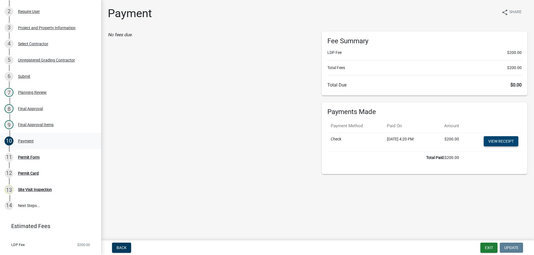
scroll to position [114, 0]
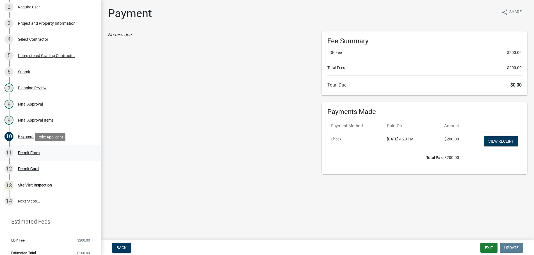
click at [29, 152] on div "Permit Form" at bounding box center [29, 153] width 22 height 4
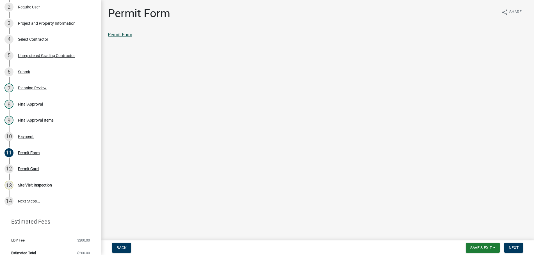
click at [127, 35] on link "Permit Form" at bounding box center [120, 34] width 24 height 5
click at [514, 245] on button "Next" at bounding box center [513, 247] width 19 height 10
click at [126, 36] on link "Permit Card" at bounding box center [119, 34] width 23 height 5
click at [515, 246] on span "Next" at bounding box center [513, 247] width 10 height 4
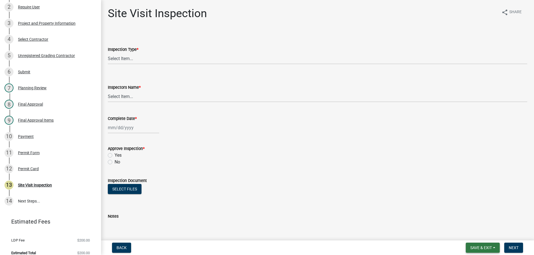
click at [477, 246] on span "Save & Exit" at bounding box center [481, 247] width 22 height 4
click at [475, 233] on button "Save & Exit" at bounding box center [476, 232] width 45 height 13
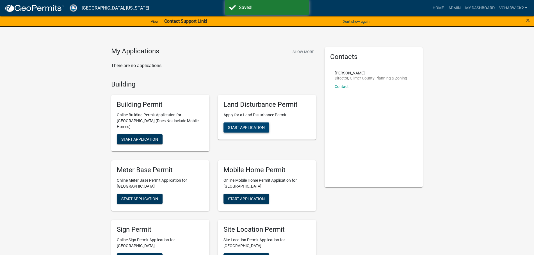
click at [237, 127] on span "Start Application" at bounding box center [246, 127] width 37 height 4
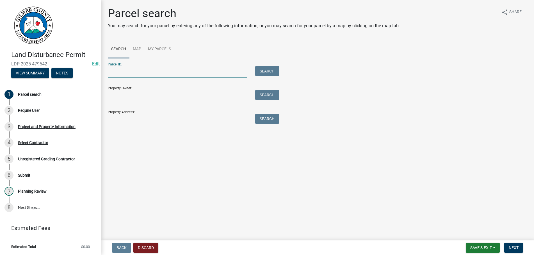
click at [130, 72] on input "Parcel ID:" at bounding box center [177, 72] width 139 height 12
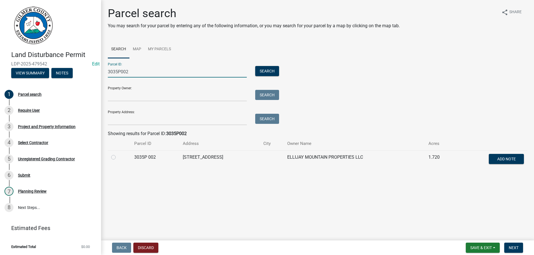
type input "3035P002"
click at [118, 154] on label at bounding box center [118, 154] width 0 height 0
click at [118, 157] on 002 "radio" at bounding box center [120, 156] width 4 height 4
radio 002 "true"
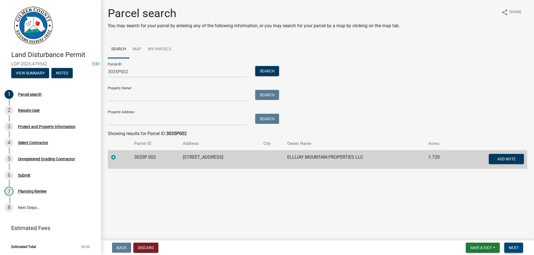
click at [510, 247] on span "Next" at bounding box center [513, 247] width 10 height 4
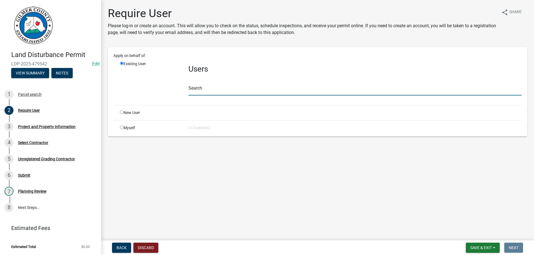
click at [213, 89] on input "text" at bounding box center [354, 90] width 333 height 12
type input "ASHLEE"
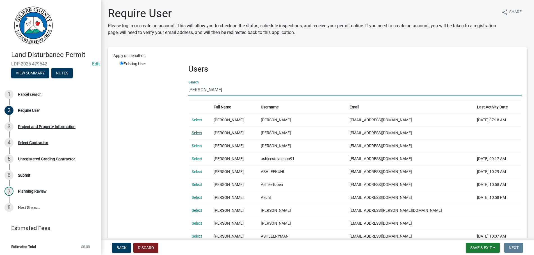
click at [197, 132] on link "Select" at bounding box center [197, 132] width 10 height 4
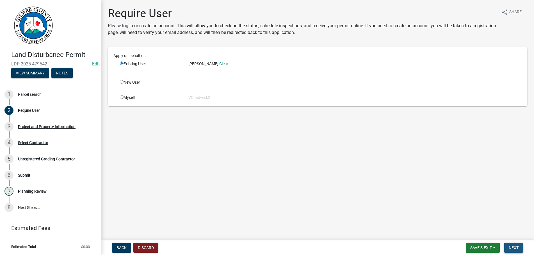
click at [511, 247] on span "Next" at bounding box center [513, 247] width 10 height 4
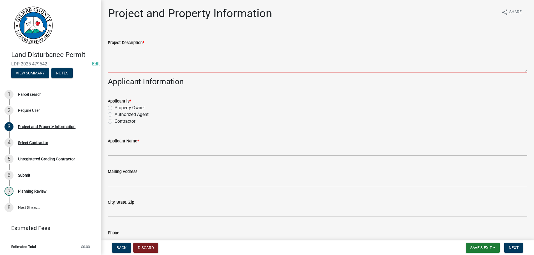
click at [128, 58] on textarea "Project Description *" at bounding box center [317, 59] width 419 height 26
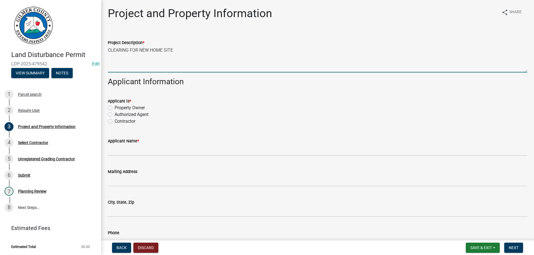
type textarea "CLEARING FOR NEW HOME SITE"
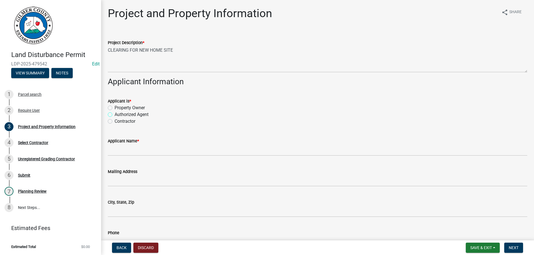
click at [114, 111] on input "Authorized Agent" at bounding box center [116, 113] width 4 height 4
radio input "true"
click at [114, 118] on input "Contractor" at bounding box center [116, 120] width 4 height 4
radio input "true"
click at [114, 118] on input "Contractor" at bounding box center [116, 120] width 4 height 4
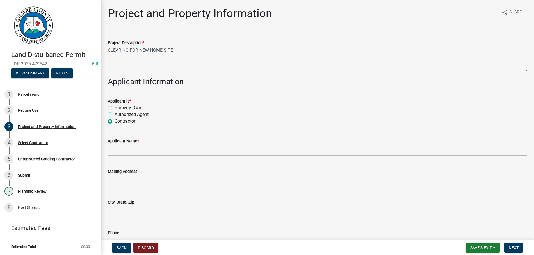
click at [114, 111] on input "Authorized Agent" at bounding box center [116, 113] width 4 height 4
radio input "true"
click at [114, 111] on input "Authorized Agent" at bounding box center [116, 113] width 4 height 4
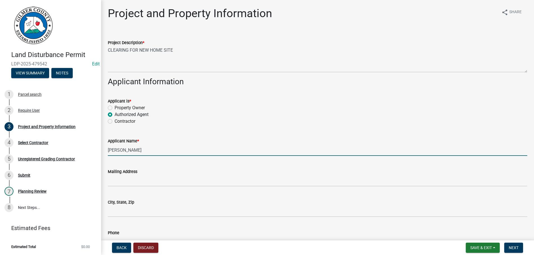
type input "[PERSON_NAME]"
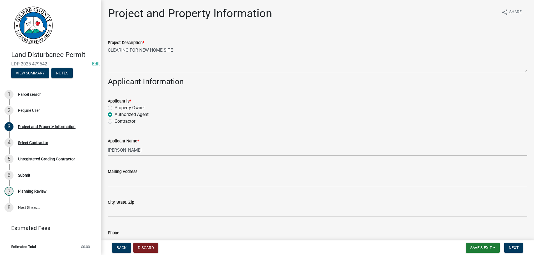
scroll to position [123, 0]
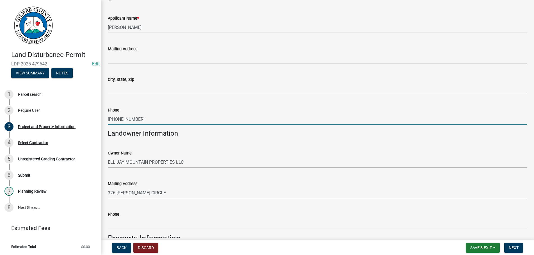
type input "706-889-5290"
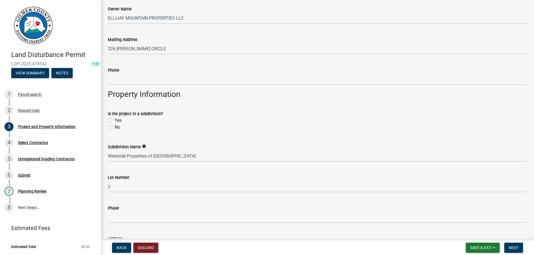
scroll to position [395, 0]
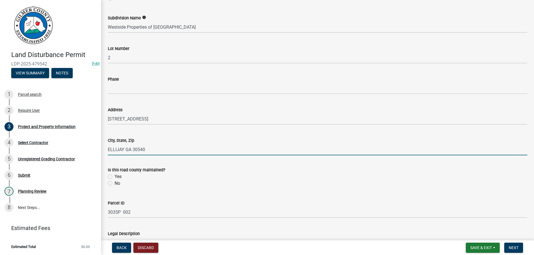
type input "ELLIJAY GA 30540"
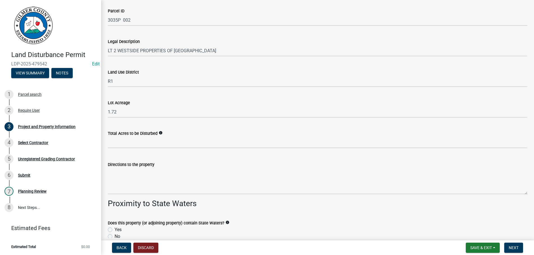
scroll to position [619, 0]
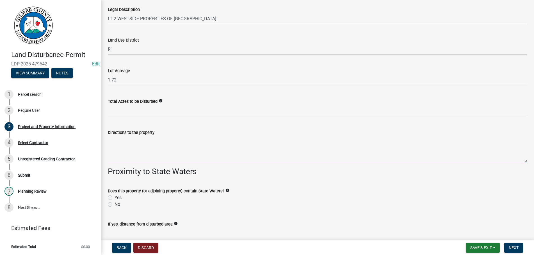
click at [129, 148] on textarea "Directions to the property" at bounding box center [317, 149] width 419 height 26
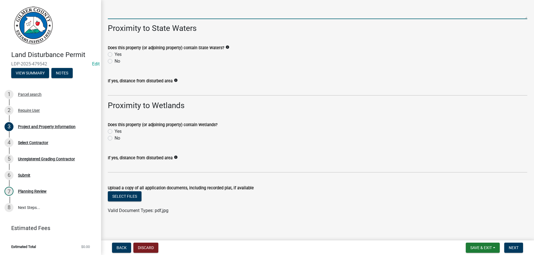
scroll to position [765, 0]
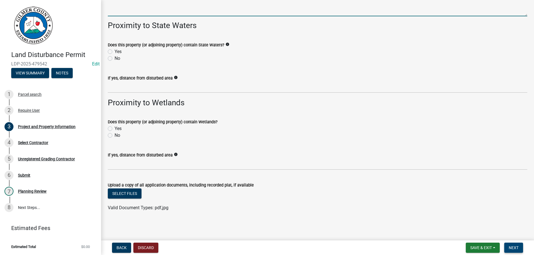
type textarea "TAILS CREEK RD - RT ON PLEASANT GAP RD - & 1254 IS ON THE RT."
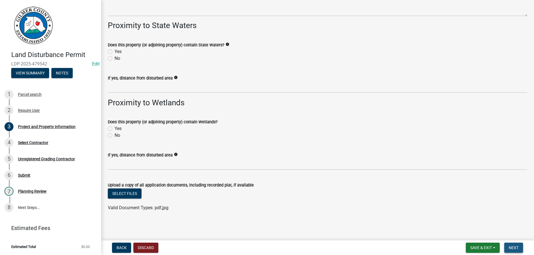
click at [513, 244] on button "Next" at bounding box center [513, 247] width 19 height 10
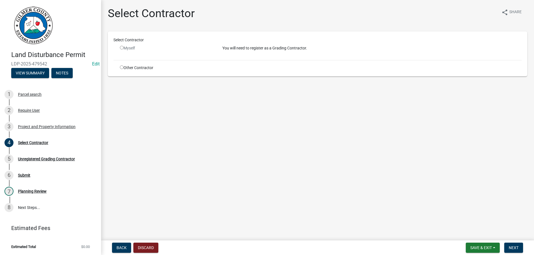
click at [123, 67] on input "radio" at bounding box center [122, 67] width 4 height 4
radio input "true"
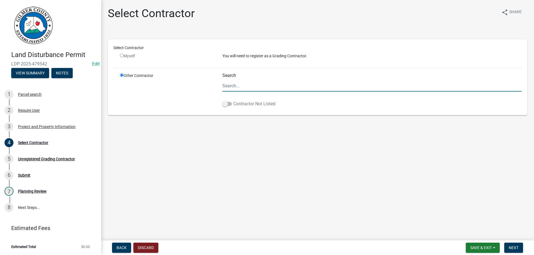
click at [231, 103] on span at bounding box center [227, 104] width 10 height 4
click at [233, 100] on input "Contractor Not Listed" at bounding box center [233, 100] width 0 height 0
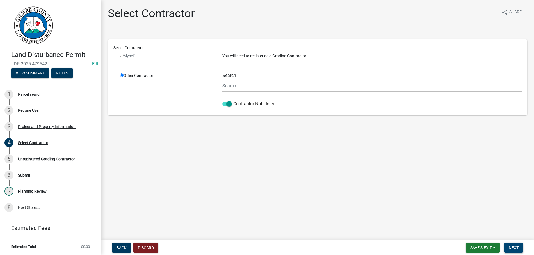
click at [513, 247] on span "Next" at bounding box center [513, 247] width 10 height 4
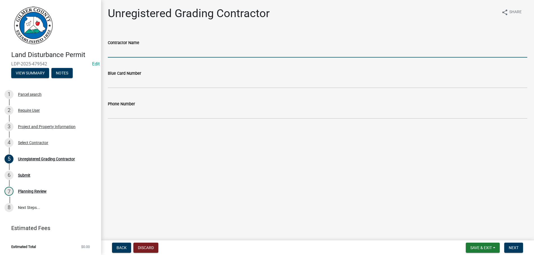
click at [148, 51] on input "Contractor Name" at bounding box center [317, 52] width 419 height 12
type input "JOHN REECE"
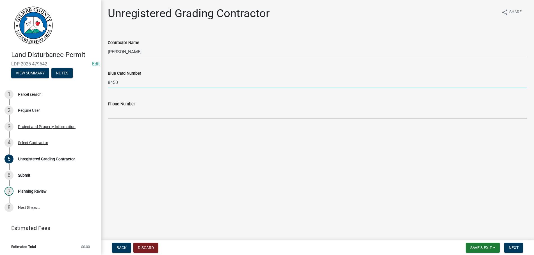
type input "8450"
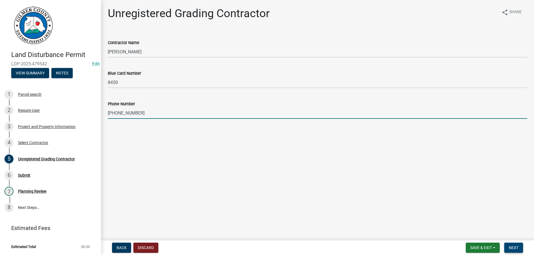
type input "706-889-0291"
click at [508, 246] on span "Next" at bounding box center [513, 247] width 10 height 4
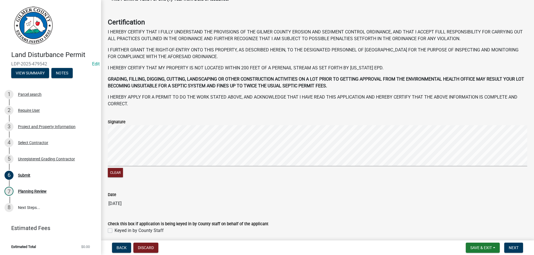
scroll to position [58, 0]
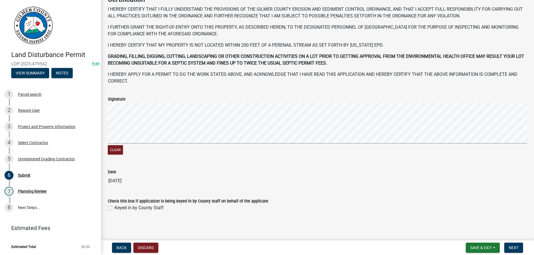
click at [114, 207] on label "Keyed in by County Staff" at bounding box center [138, 207] width 49 height 7
click at [114, 207] on input "Keyed in by County Staff" at bounding box center [116, 206] width 4 height 4
checkbox input "true"
click at [517, 246] on span "Next" at bounding box center [513, 247] width 10 height 4
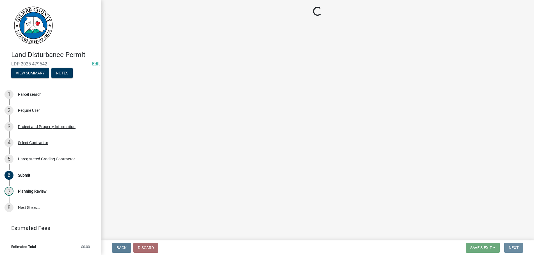
scroll to position [0, 0]
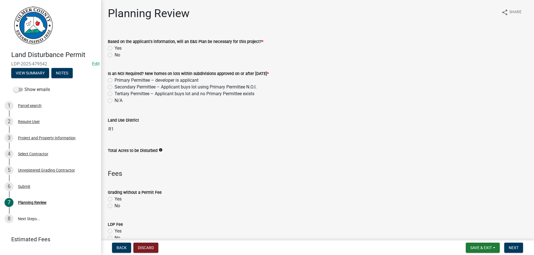
click at [114, 55] on label "No" at bounding box center [117, 55] width 6 height 7
click at [114, 55] on input "No" at bounding box center [116, 54] width 4 height 4
radio input "true"
click at [114, 100] on label "N/A" at bounding box center [118, 100] width 8 height 7
click at [114, 100] on input "N/A" at bounding box center [116, 99] width 4 height 4
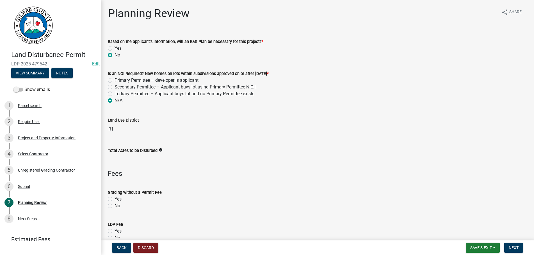
radio input "true"
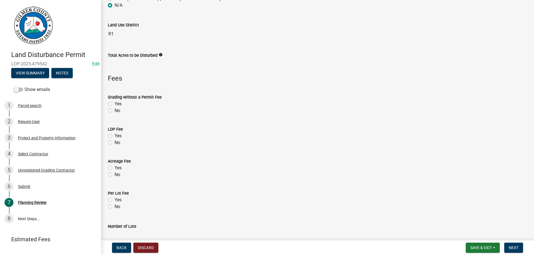
scroll to position [96, 0]
click at [114, 134] on label "Yes" at bounding box center [117, 135] width 7 height 7
click at [114, 134] on input "Yes" at bounding box center [116, 134] width 4 height 4
radio input "true"
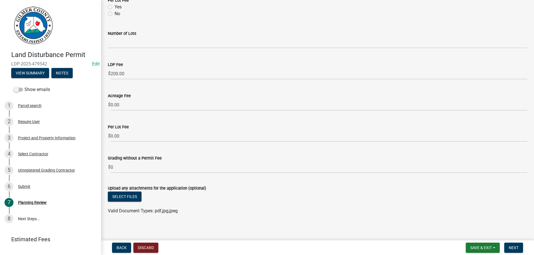
scroll to position [291, 0]
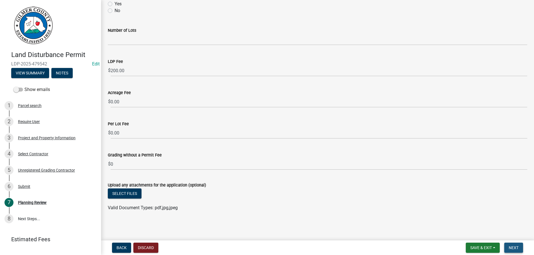
click at [514, 245] on span "Next" at bounding box center [513, 247] width 10 height 4
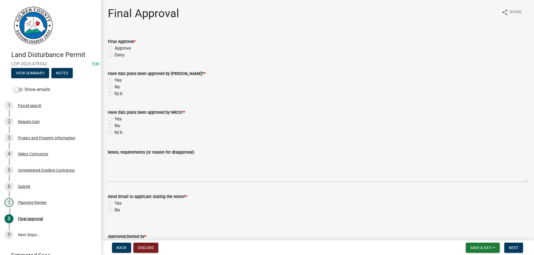
click at [114, 49] on label "Approve" at bounding box center [122, 48] width 16 height 7
click at [114, 49] on input "Approve" at bounding box center [116, 47] width 4 height 4
radio input "true"
click at [114, 93] on label "N/A" at bounding box center [118, 93] width 8 height 7
click at [114, 93] on input "N/A" at bounding box center [116, 92] width 4 height 4
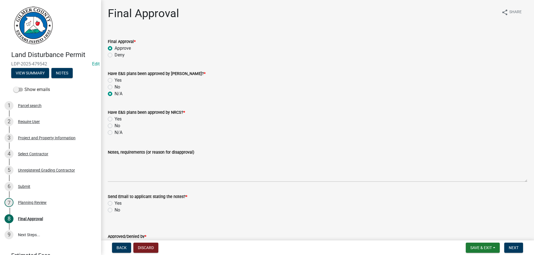
radio input "true"
click at [114, 132] on label "N/A" at bounding box center [118, 132] width 8 height 7
click at [114, 132] on input "N/A" at bounding box center [116, 131] width 4 height 4
radio input "true"
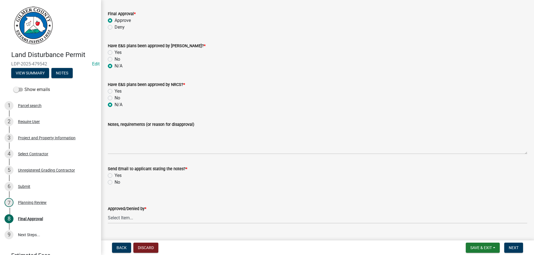
scroll to position [40, 0]
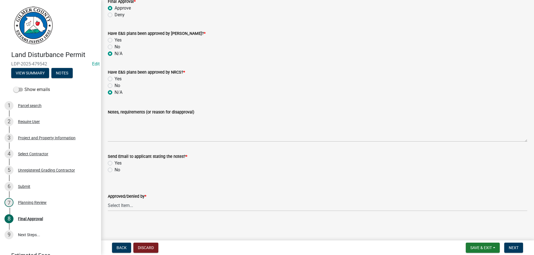
click at [114, 171] on label "No" at bounding box center [117, 169] width 6 height 7
click at [114, 170] on input "No" at bounding box center [116, 168] width 4 height 4
radio input "true"
select select "b44f7338-8171-40f4-83dd-b8ba3065c966"
click at [517, 245] on button "Next" at bounding box center [513, 247] width 19 height 10
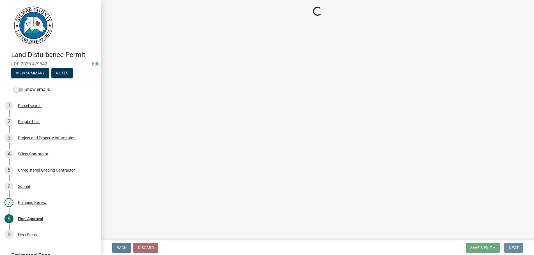
scroll to position [0, 0]
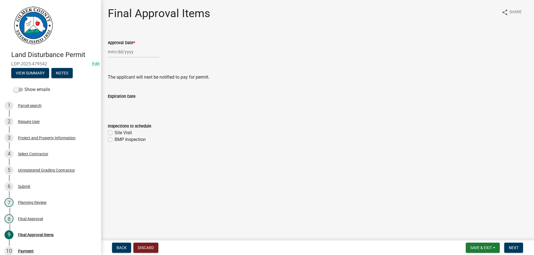
click at [135, 45] on label "Approval Date *" at bounding box center [121, 43] width 27 height 4
click at [135, 46] on input "Approval Date *" at bounding box center [133, 52] width 51 height 12
select select "9"
select select "2025"
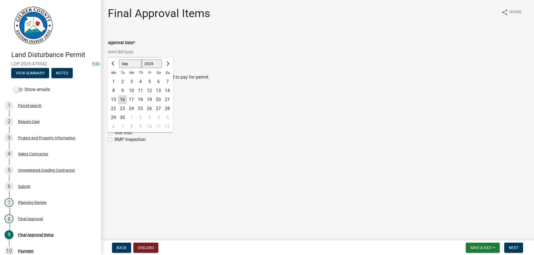
type input "[DATE]"
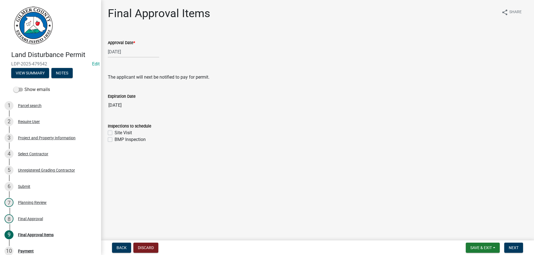
click at [114, 132] on label "Site Visit" at bounding box center [122, 132] width 17 height 7
click at [114, 132] on input "Site Visit" at bounding box center [116, 131] width 4 height 4
checkbox input "true"
checkbox input "false"
click at [511, 244] on button "Next" at bounding box center [513, 247] width 19 height 10
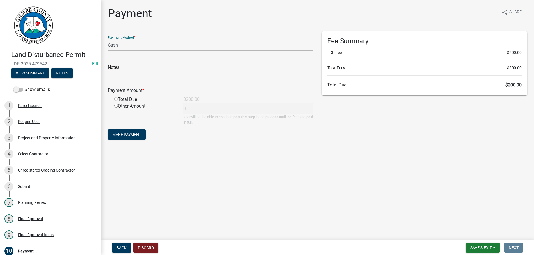
click at [108, 39] on select "Credit Card POS Check Cash" at bounding box center [210, 45] width 205 height 12
select select "1: 0"
click option "Check" at bounding box center [0, 0] width 0 height 0
click at [130, 65] on input "text" at bounding box center [210, 69] width 205 height 12
type input "1266"
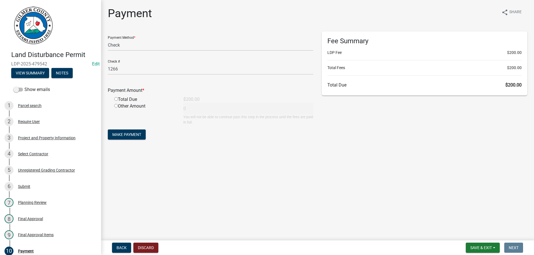
click at [114, 97] on input "radio" at bounding box center [116, 99] width 4 height 4
radio input "true"
type input "200"
click at [108, 129] on button "Make Payment" at bounding box center [127, 134] width 38 height 10
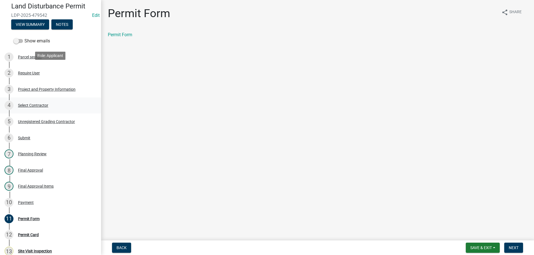
scroll to position [86, 0]
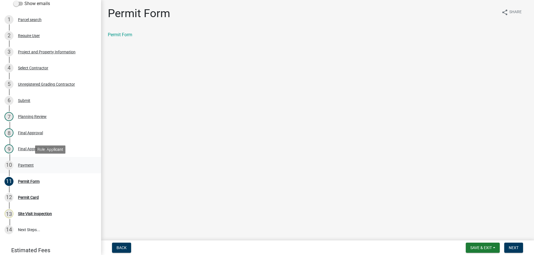
click at [22, 161] on div "10 Payment" at bounding box center [48, 164] width 88 height 9
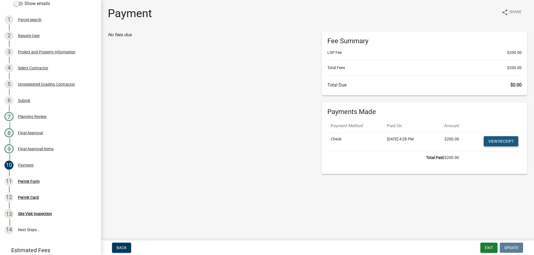
click at [500, 140] on link "View receipt" at bounding box center [500, 141] width 35 height 10
click at [28, 181] on div "Permit Form" at bounding box center [29, 181] width 22 height 4
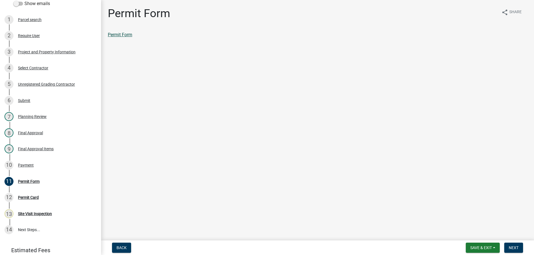
click at [124, 34] on link "Permit Form" at bounding box center [120, 34] width 24 height 5
click at [510, 245] on span "Next" at bounding box center [513, 247] width 10 height 4
click at [121, 35] on link "Permit Card" at bounding box center [119, 34] width 23 height 5
click at [512, 245] on span "Next" at bounding box center [513, 247] width 10 height 4
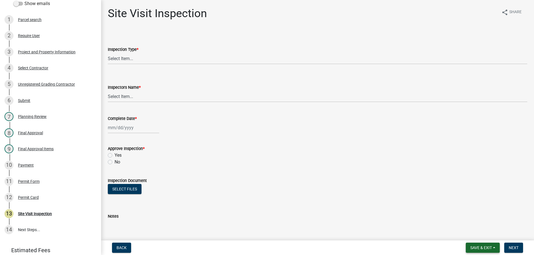
click at [480, 249] on span "Save & Exit" at bounding box center [481, 247] width 22 height 4
click at [478, 234] on button "Save & Exit" at bounding box center [476, 232] width 45 height 13
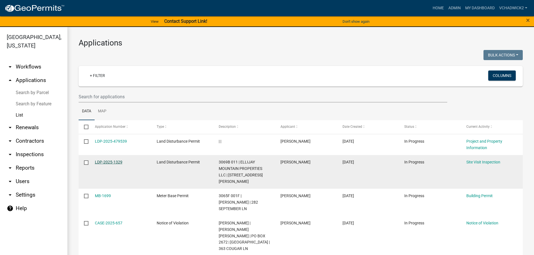
click at [106, 163] on link "LDP-2025-1329" at bounding box center [108, 162] width 27 height 4
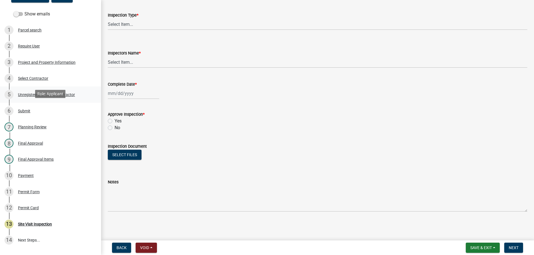
scroll to position [86, 0]
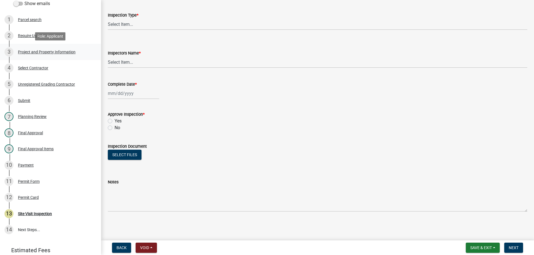
click at [29, 51] on div "Project and Property Information" at bounding box center [47, 52] width 58 height 4
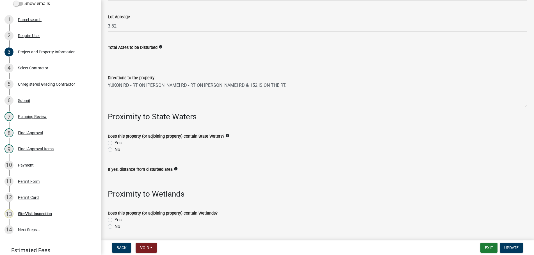
scroll to position [668, 0]
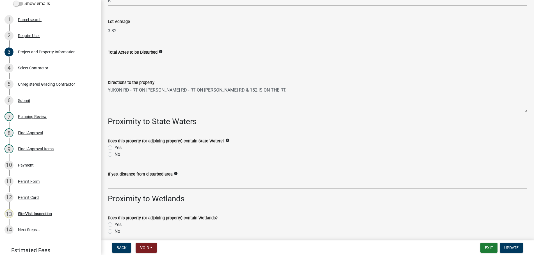
drag, startPoint x: 272, startPoint y: 89, endPoint x: 93, endPoint y: 91, distance: 179.2
click at [108, 91] on textarea "YUKON RD - RT ON [PERSON_NAME] RD - RT ON [PERSON_NAME] RD & 152 IS ON THE RT." at bounding box center [317, 99] width 419 height 26
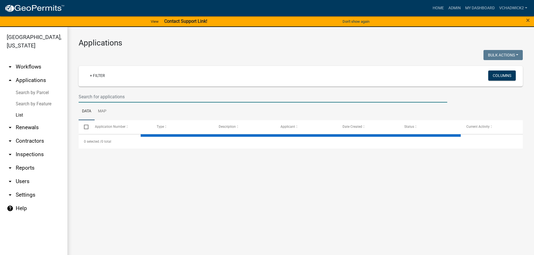
click at [115, 95] on input "text" at bounding box center [263, 97] width 368 height 12
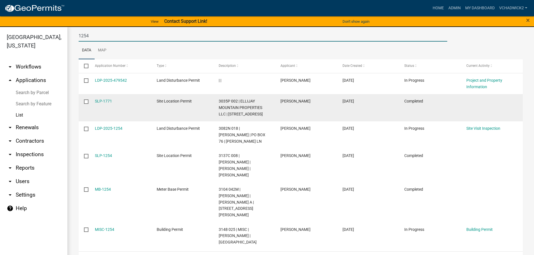
scroll to position [63, 0]
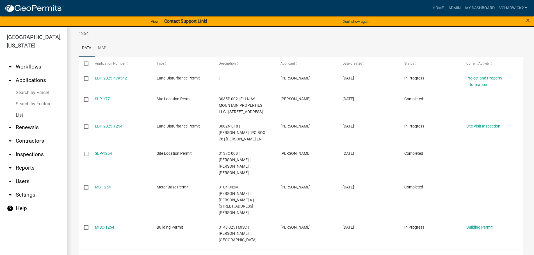
type input "1254"
